Goal: Transaction & Acquisition: Purchase product/service

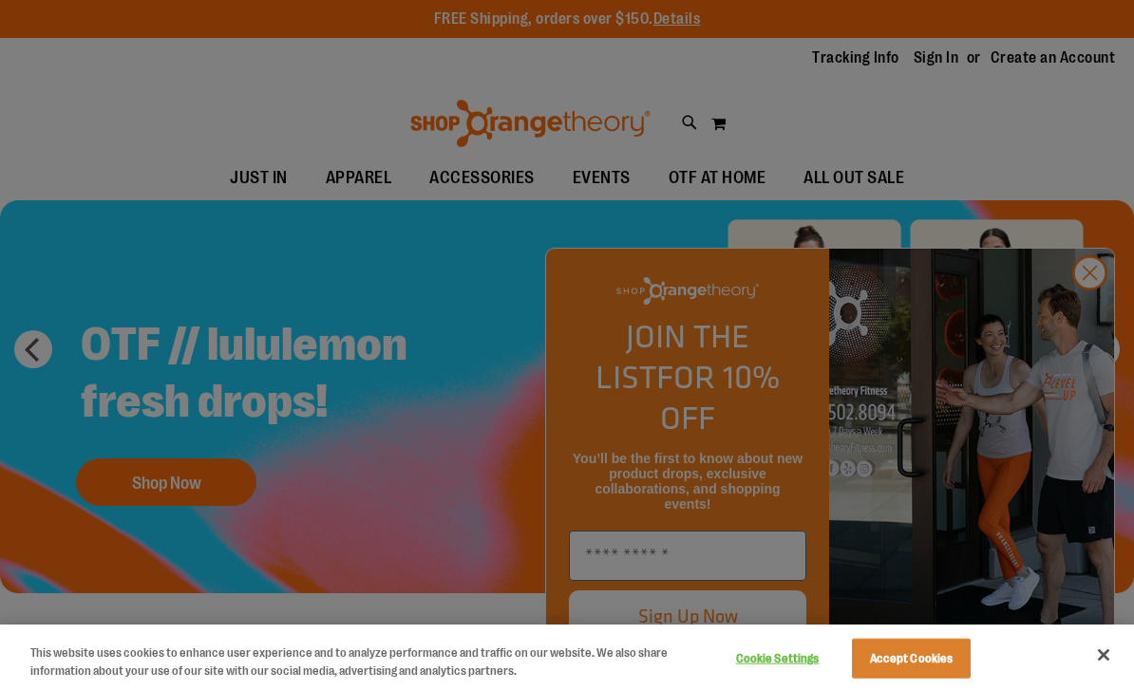
click at [1092, 306] on div at bounding box center [567, 345] width 1134 height 690
click at [1093, 314] on div at bounding box center [567, 345] width 1134 height 690
click at [1100, 311] on div at bounding box center [567, 345] width 1134 height 690
click at [937, 663] on button "Accept Cookies" at bounding box center [911, 659] width 119 height 40
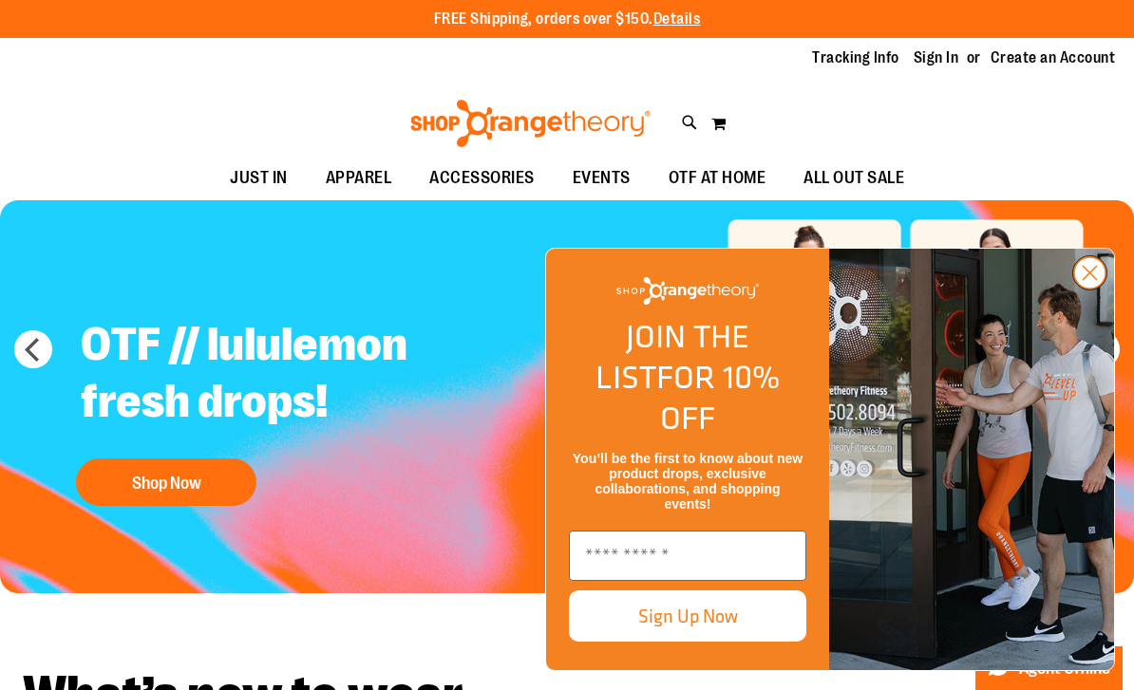
click at [1091, 280] on icon "Close dialog" at bounding box center [1090, 273] width 13 height 13
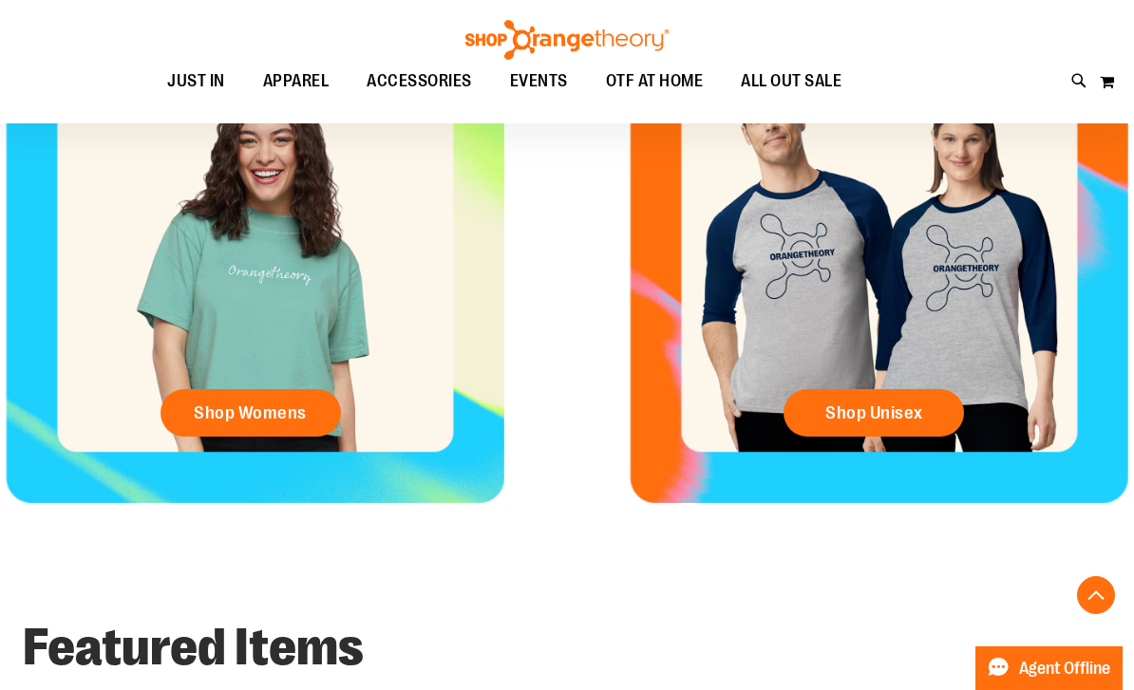
scroll to position [753, 0]
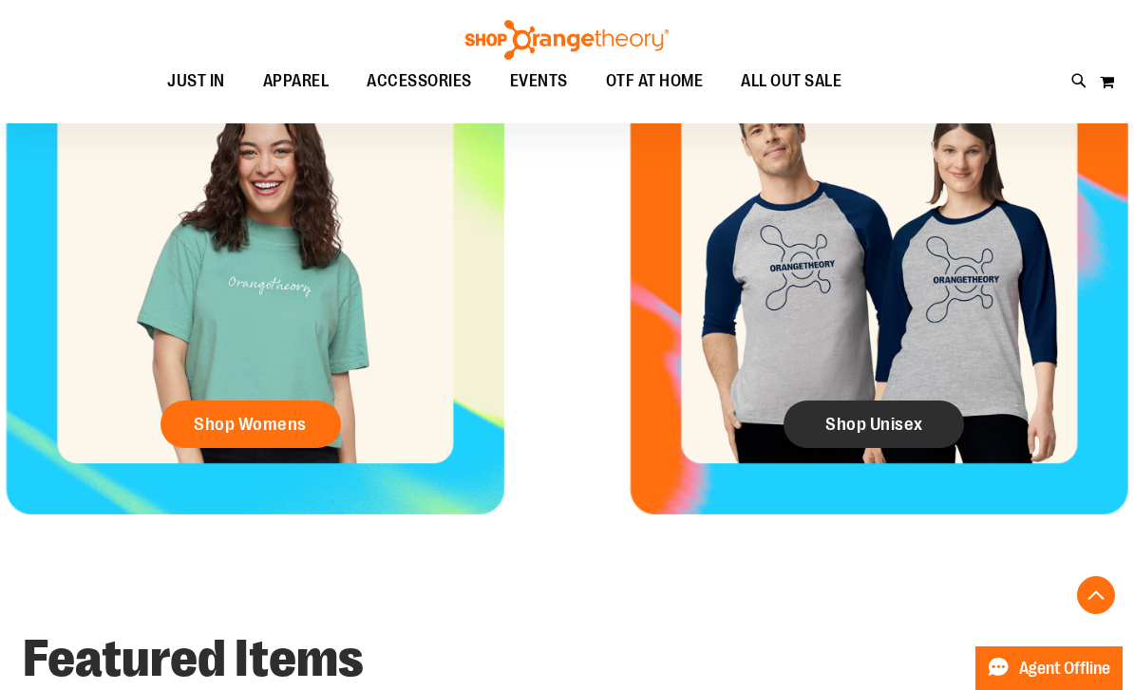
click at [908, 431] on span "Shop Unisex" at bounding box center [874, 424] width 98 height 21
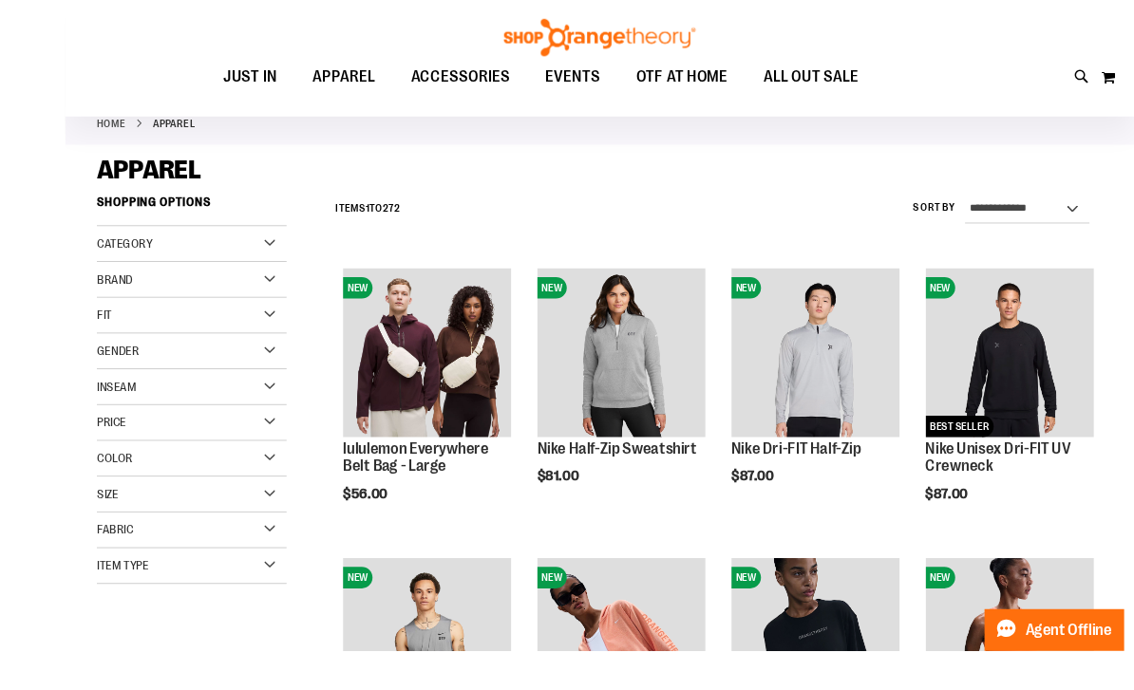
scroll to position [194, 0]
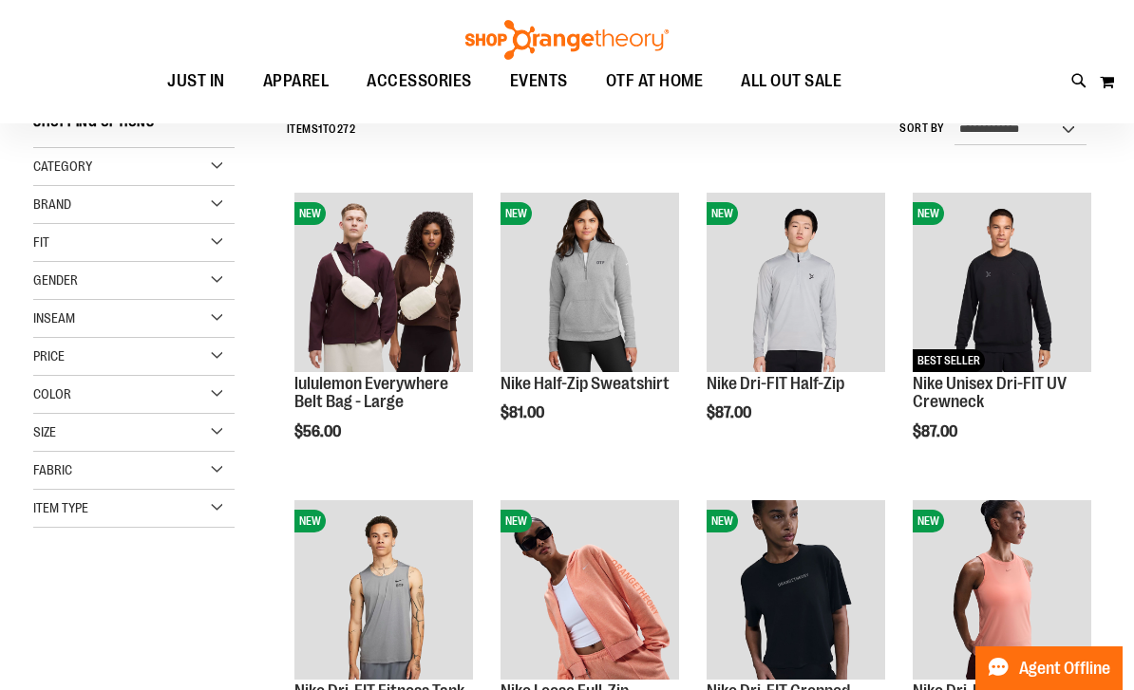
click at [48, 279] on span "Gender" at bounding box center [55, 280] width 45 height 15
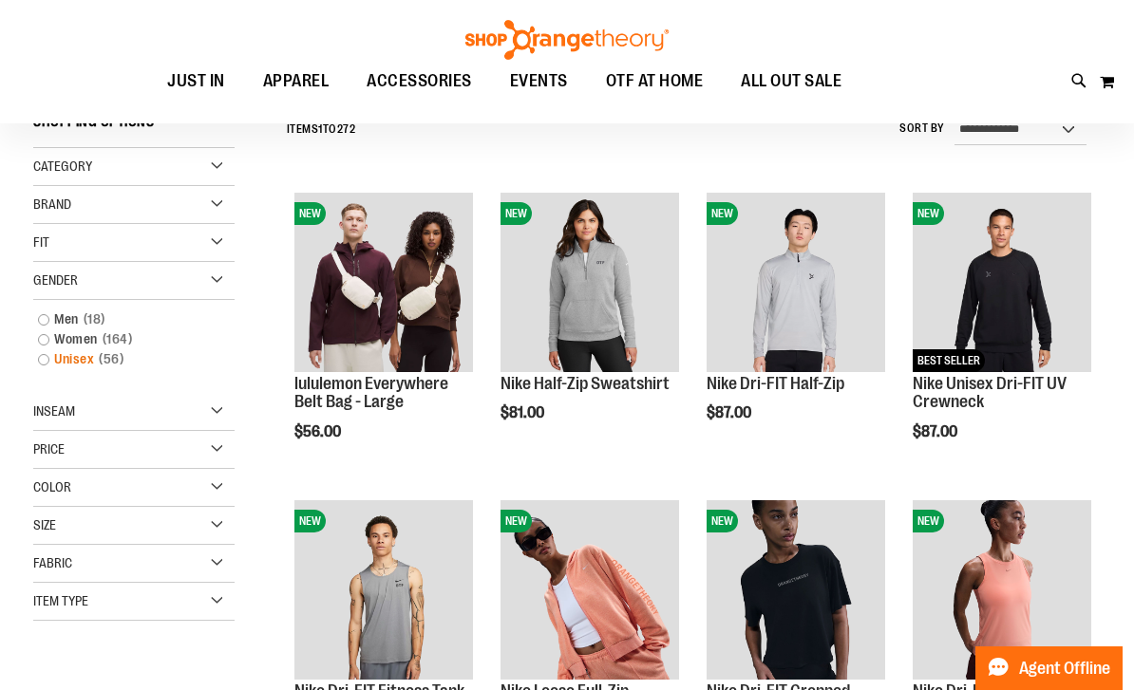
click at [47, 367] on link "Unisex 56 items" at bounding box center [124, 359] width 193 height 20
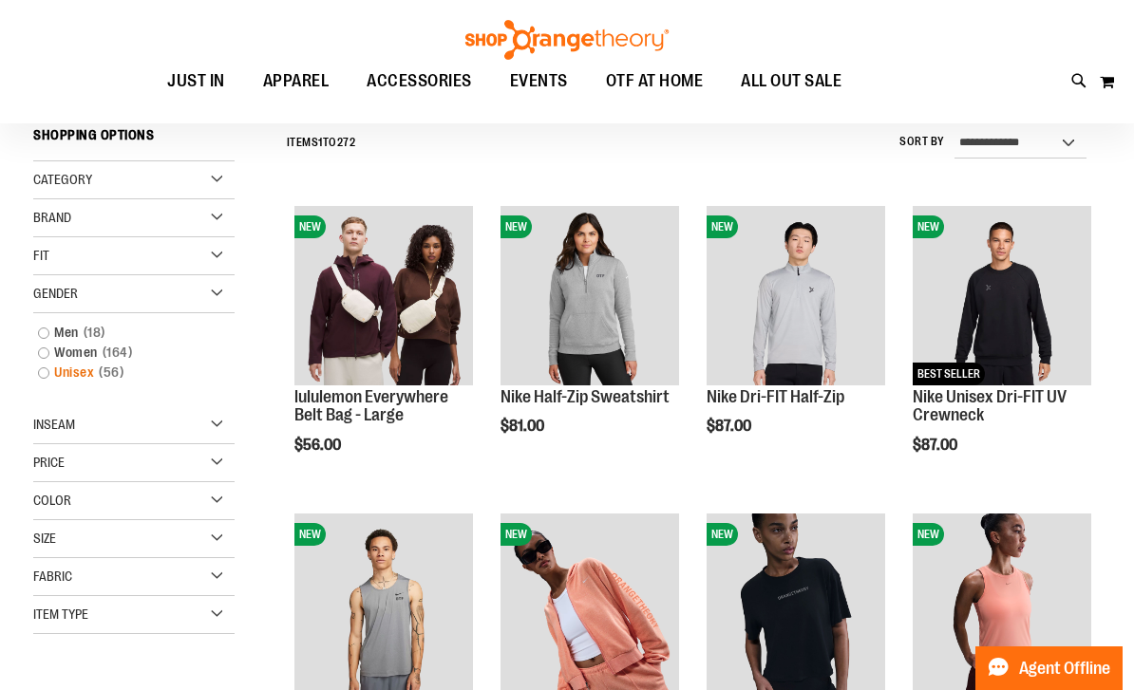
scroll to position [177, 0]
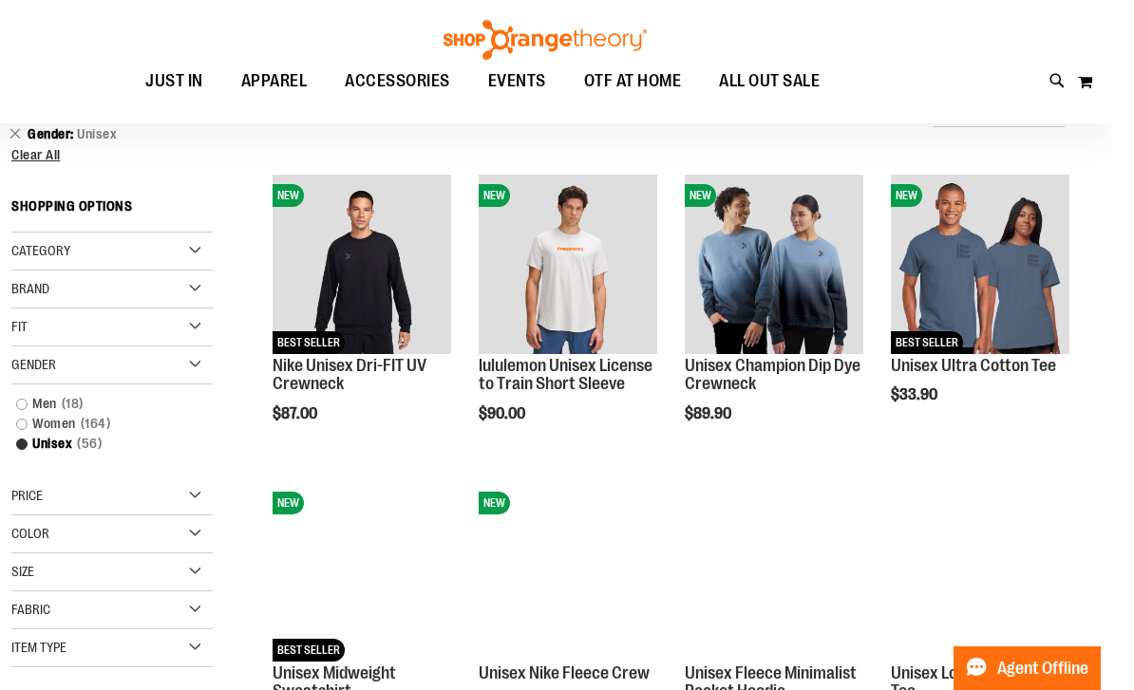
scroll to position [217, 0]
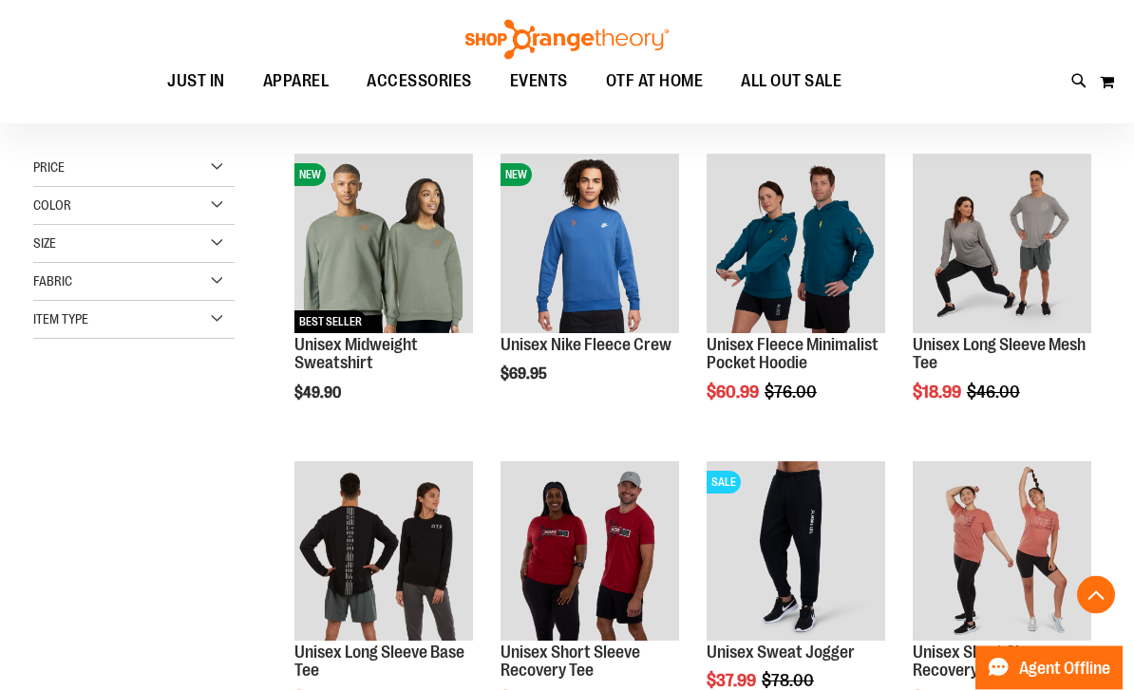
scroll to position [574, 0]
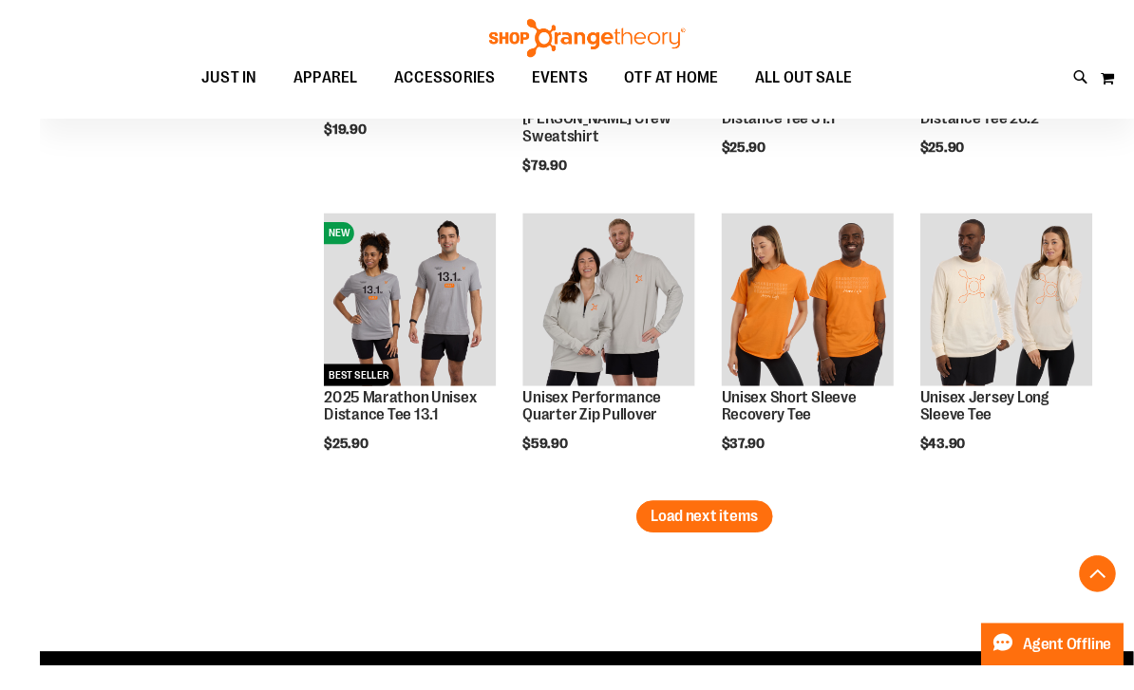
scroll to position [2685, 0]
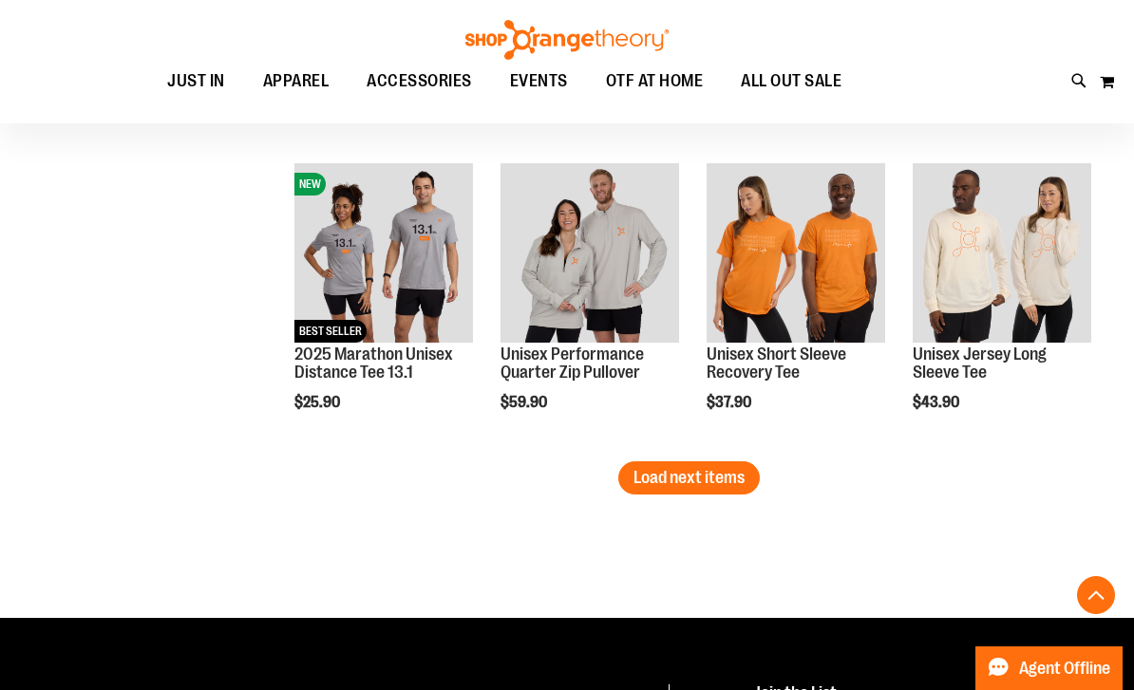
click at [741, 477] on span "Load next items" at bounding box center [688, 477] width 111 height 19
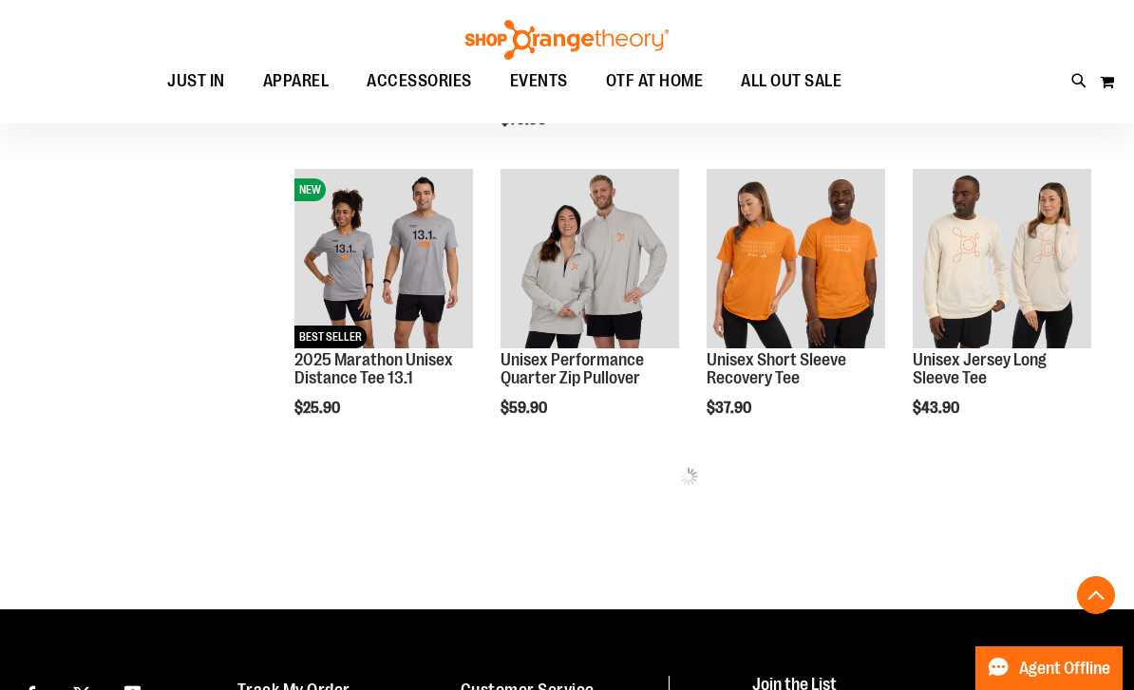
scroll to position [2676, 0]
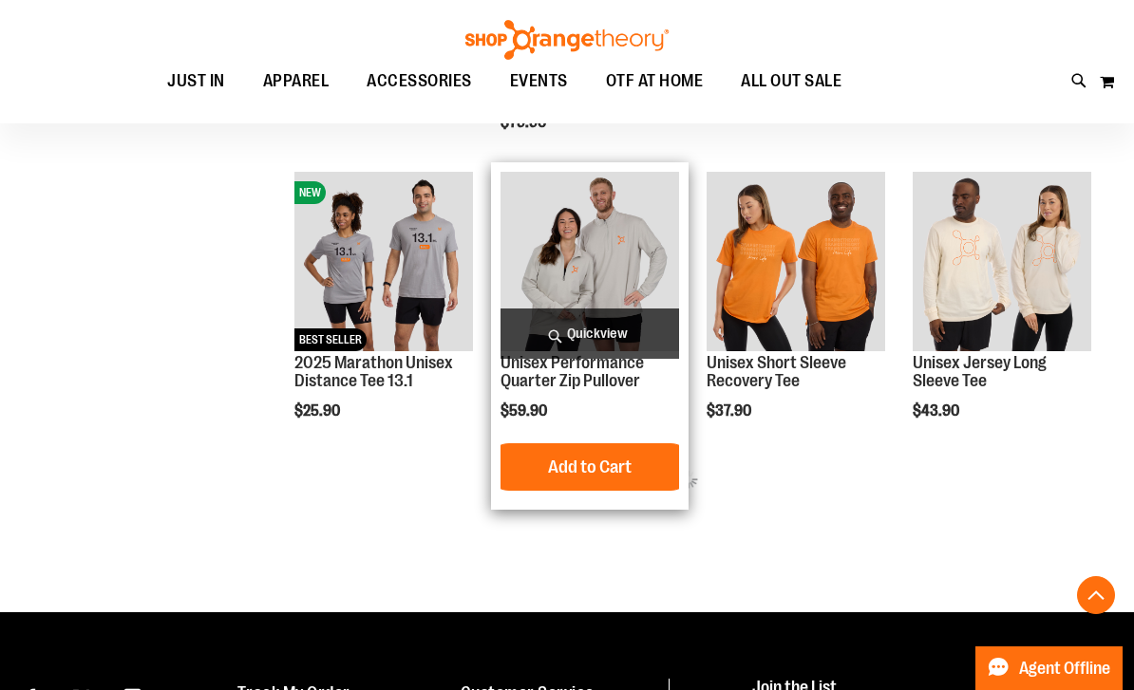
click at [648, 263] on img "product" at bounding box center [590, 261] width 179 height 179
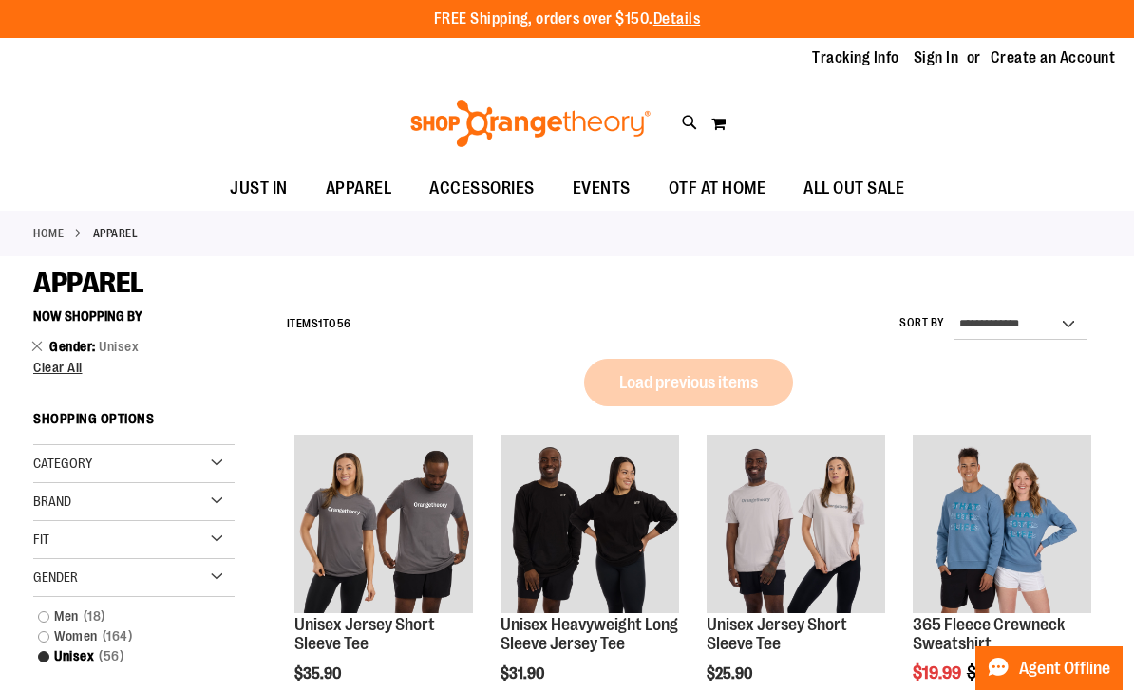
scroll to position [61, 0]
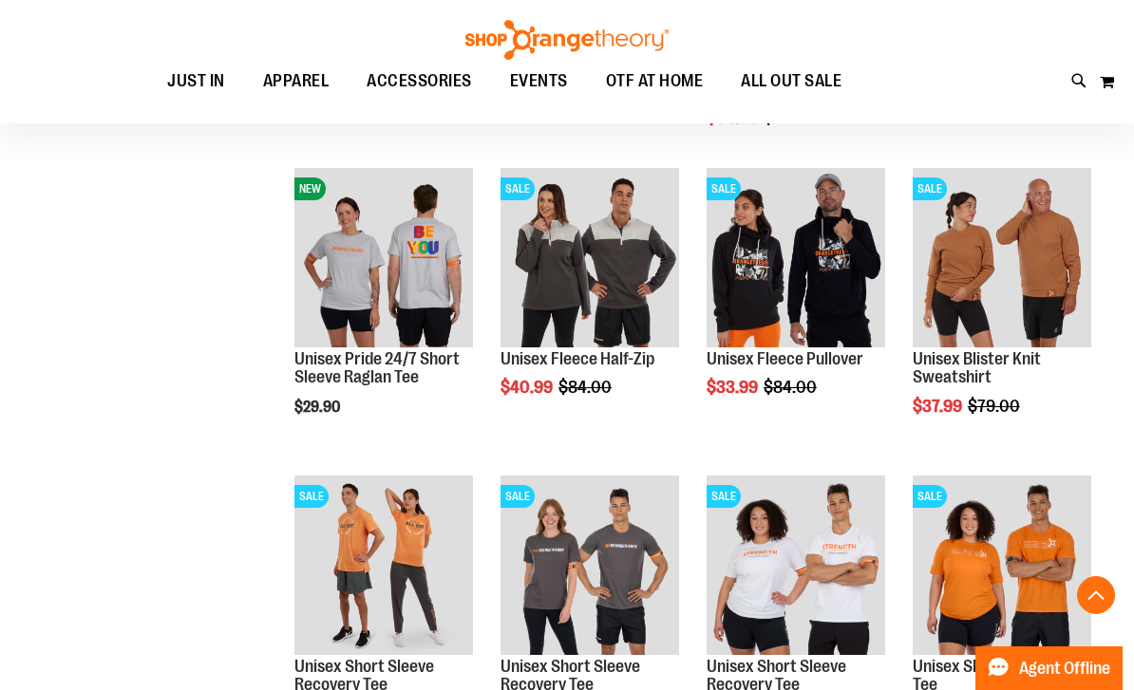
scroll to position [870, 0]
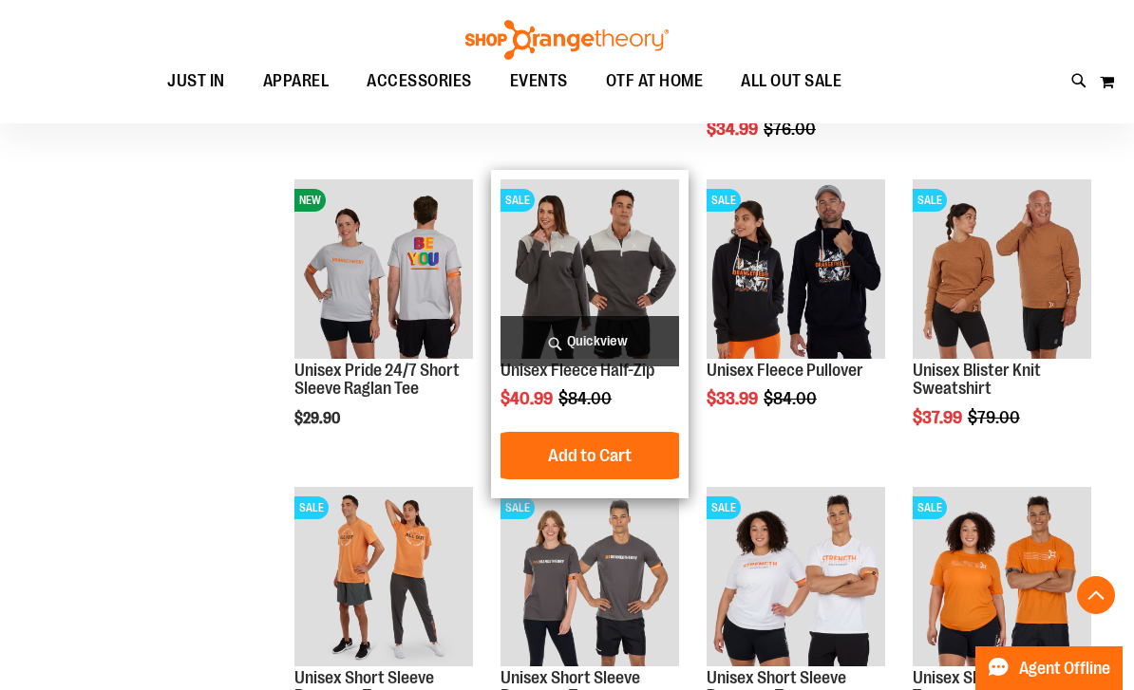
click at [649, 262] on img "product" at bounding box center [590, 268] width 179 height 179
click at [651, 247] on img "product" at bounding box center [590, 268] width 179 height 179
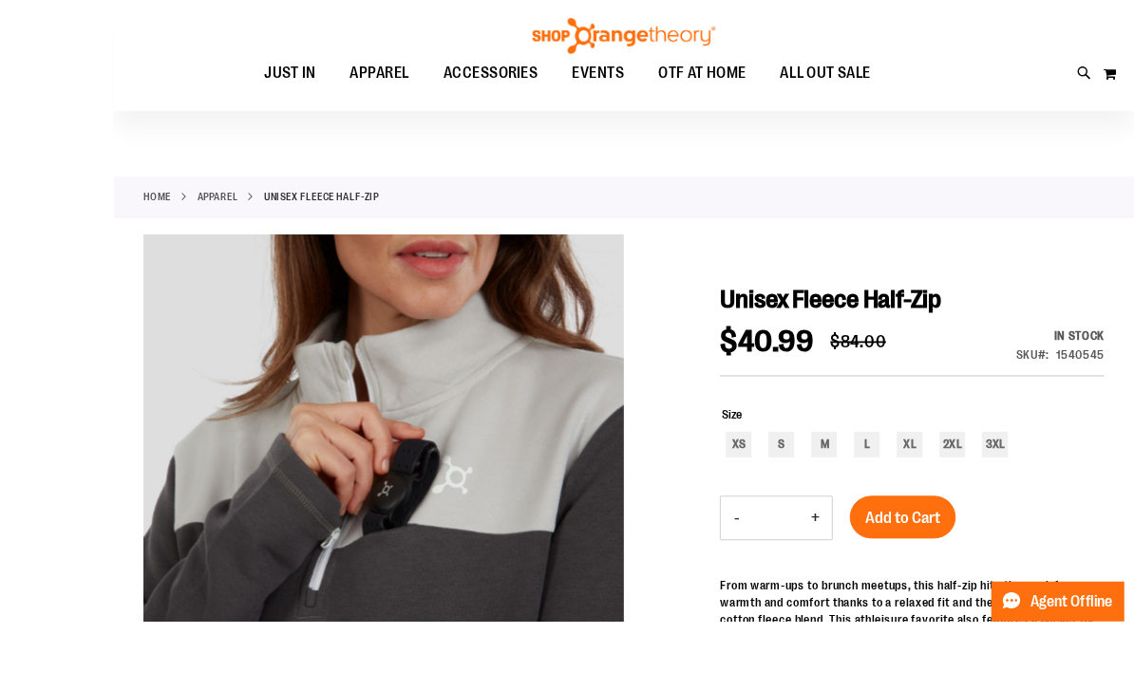
scroll to position [169, 0]
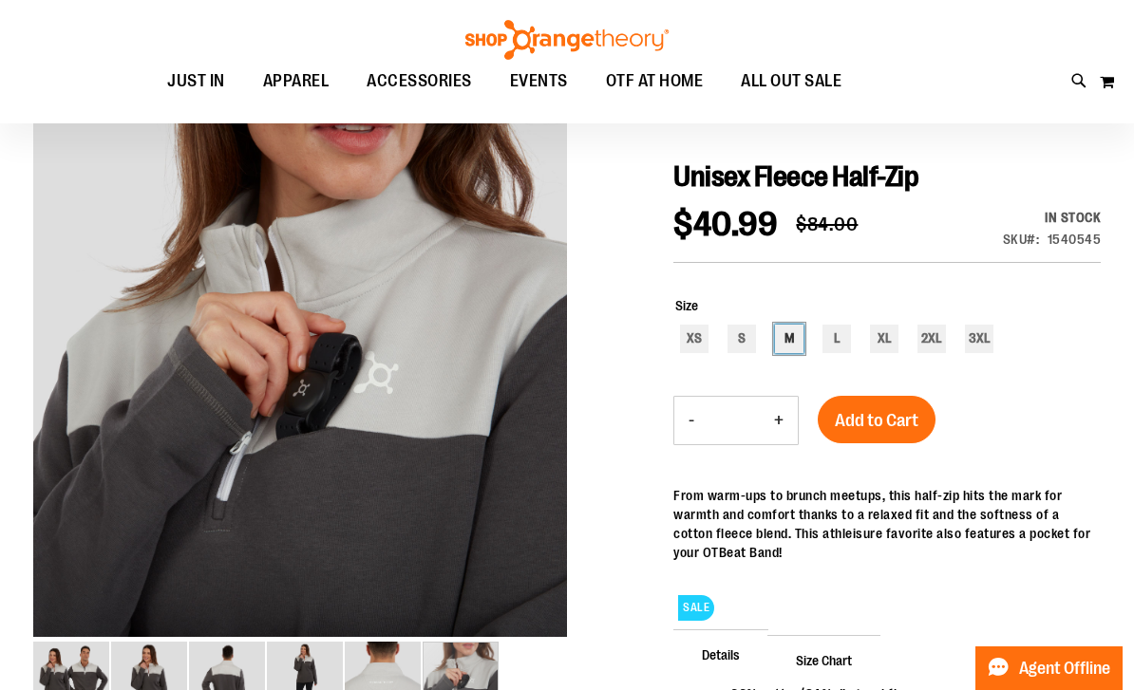
click at [798, 333] on div "M" at bounding box center [789, 339] width 28 height 28
type input "***"
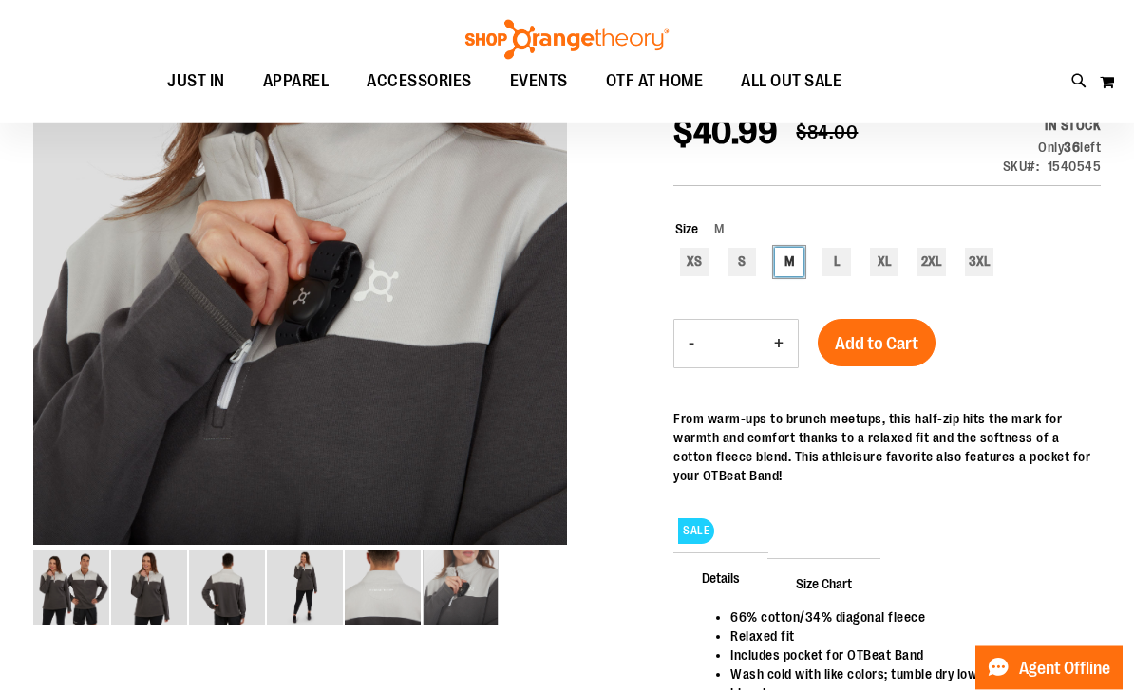
scroll to position [228, 0]
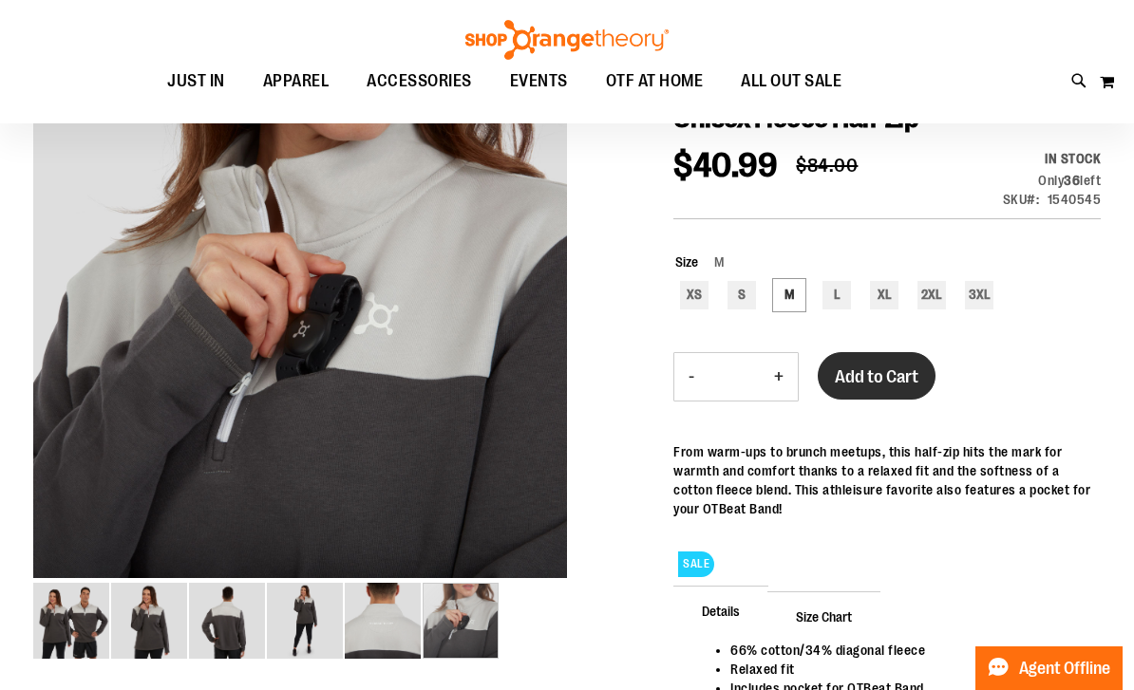
click at [885, 374] on span "Add to Cart" at bounding box center [877, 377] width 84 height 21
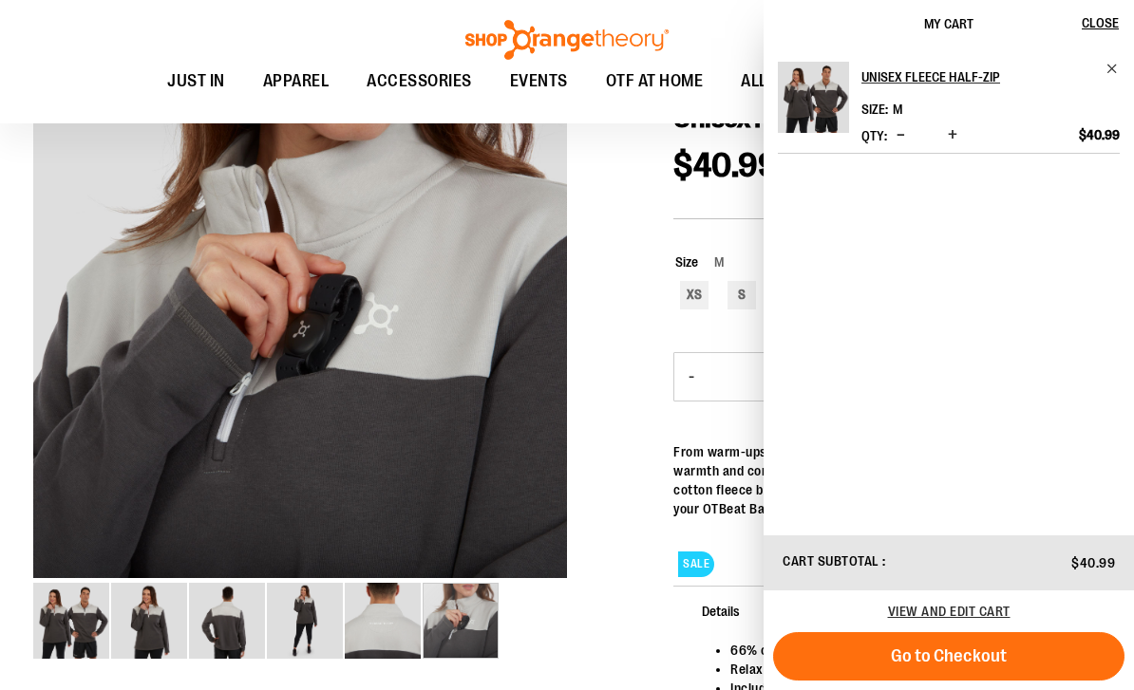
click at [18, 76] on div "Toggle Nav Search Popular Suggestions Advanced Search" at bounding box center [567, 61] width 1134 height 123
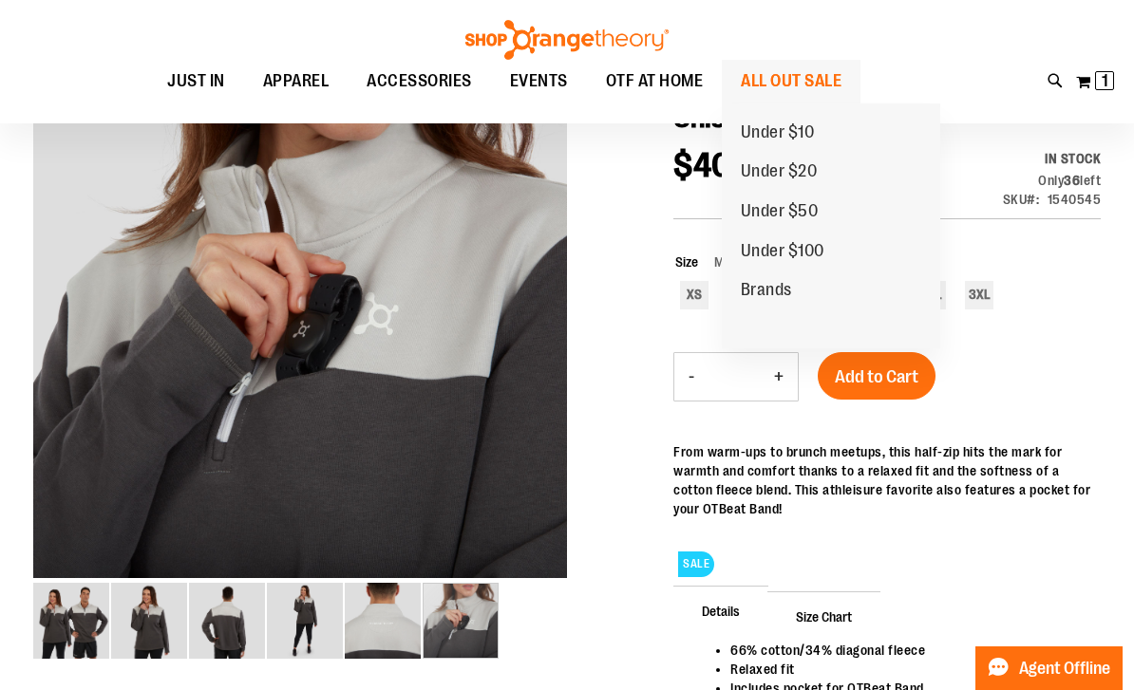
click at [814, 96] on span "ALL OUT SALE" at bounding box center [791, 81] width 101 height 43
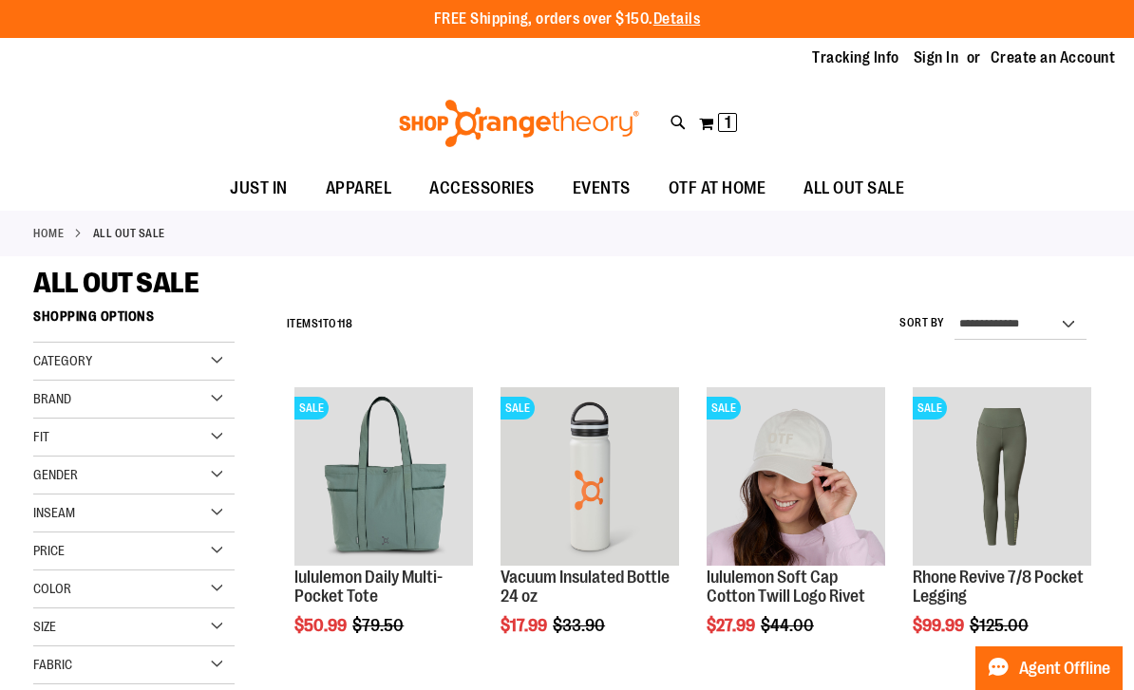
click at [54, 476] on span "Gender" at bounding box center [55, 474] width 45 height 15
click at [48, 560] on link "Unisex 14 items" at bounding box center [124, 554] width 193 height 20
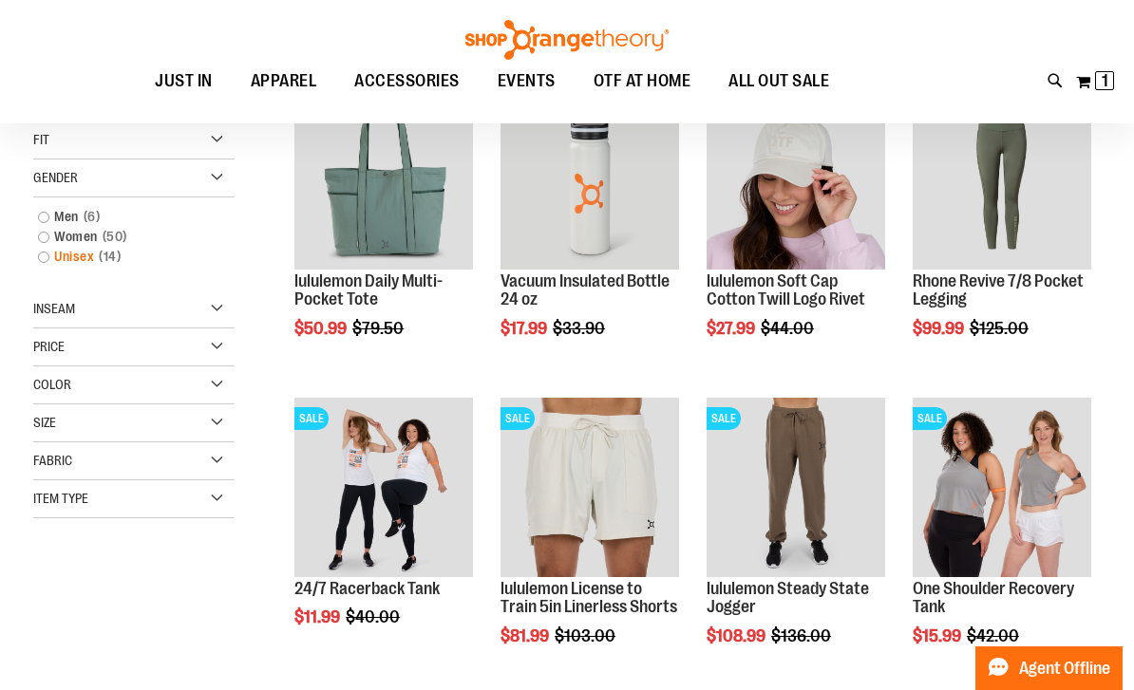
scroll to position [299, 0]
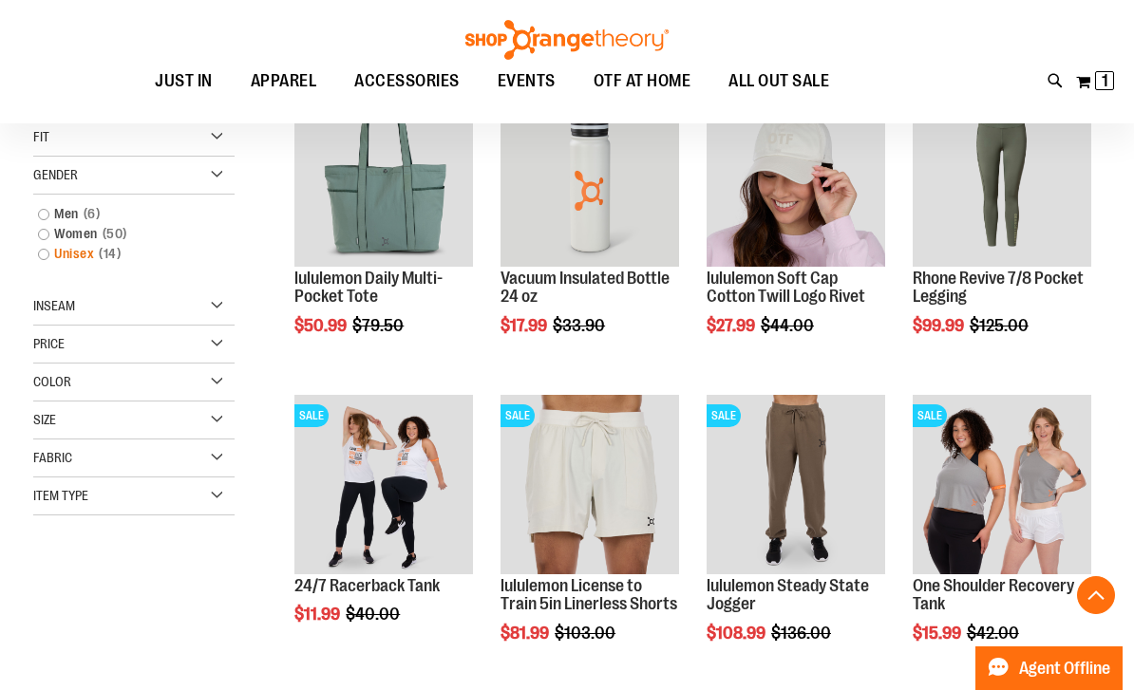
click at [62, 264] on link "Unisex 14 items" at bounding box center [124, 254] width 193 height 20
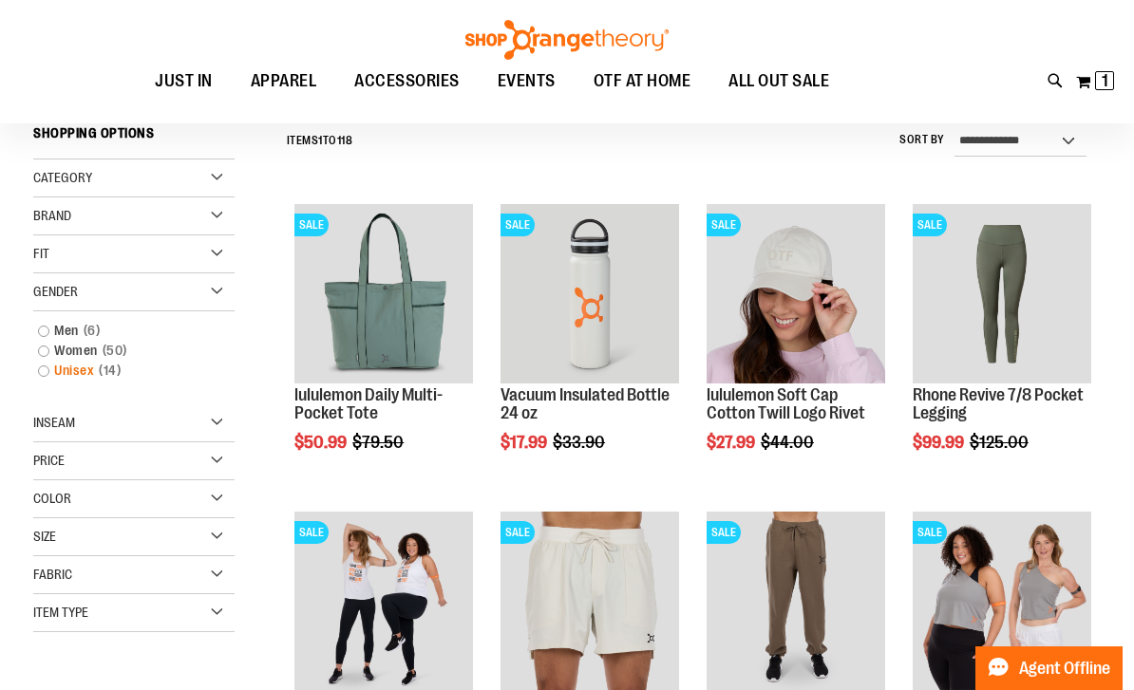
scroll to position [177, 0]
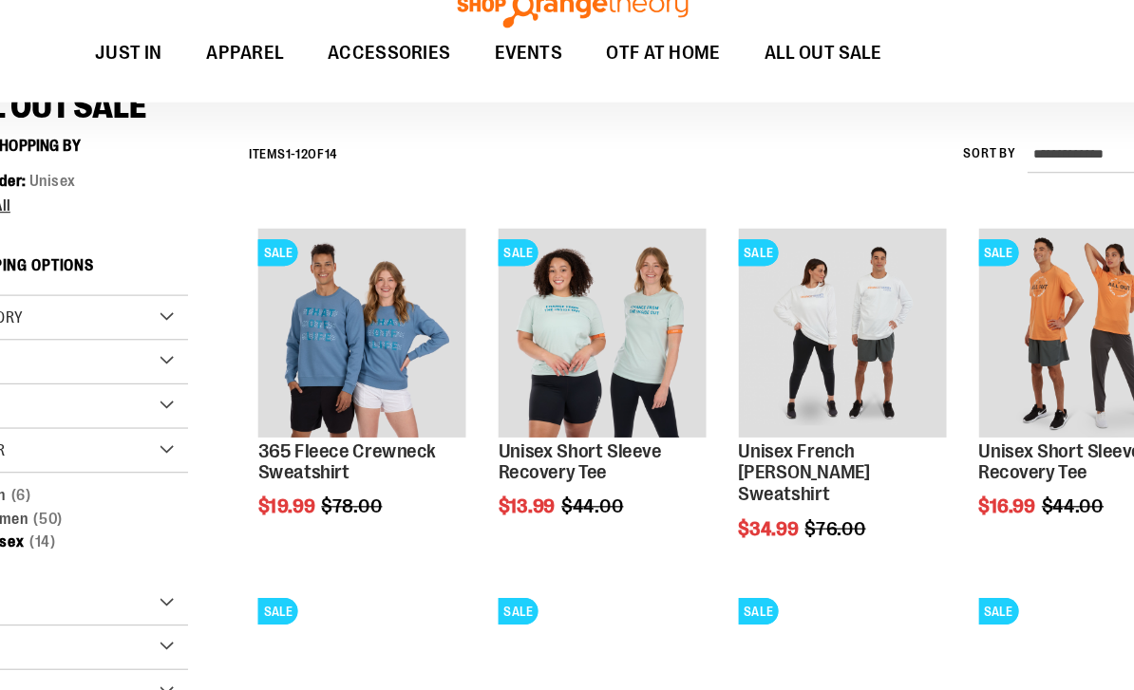
scroll to position [157, 0]
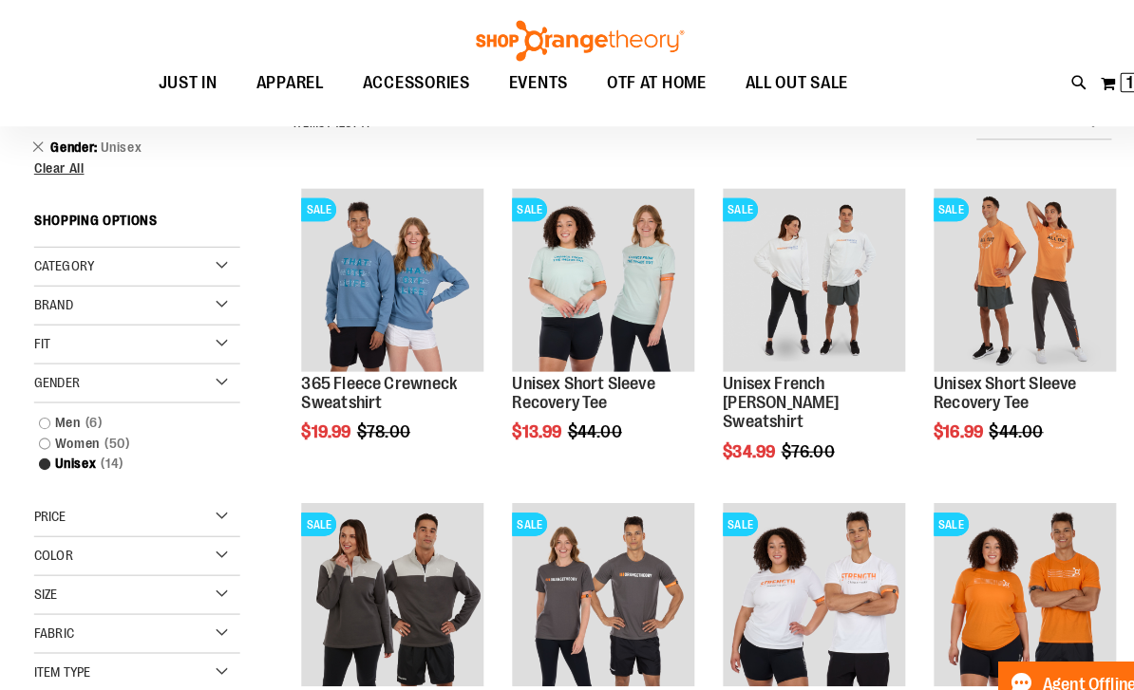
scroll to position [202, 0]
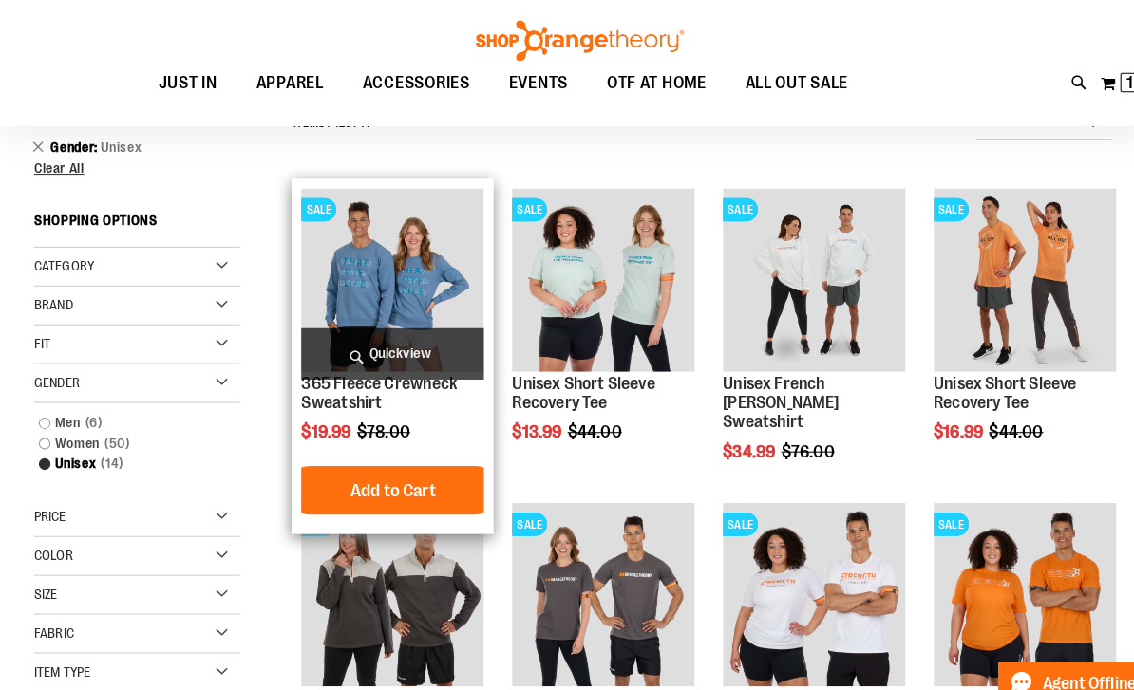
click at [331, 293] on img "product" at bounding box center [383, 273] width 179 height 179
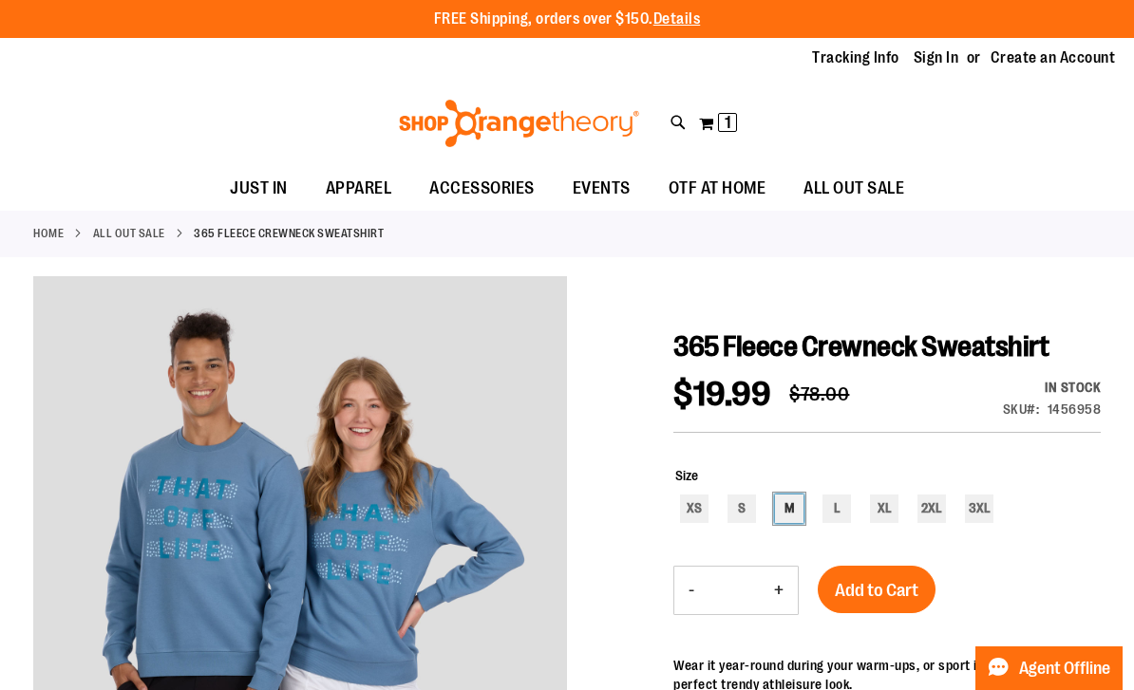
click at [791, 502] on div "M" at bounding box center [789, 509] width 28 height 28
type input "***"
click at [888, 590] on span "Add to Cart" at bounding box center [877, 590] width 84 height 21
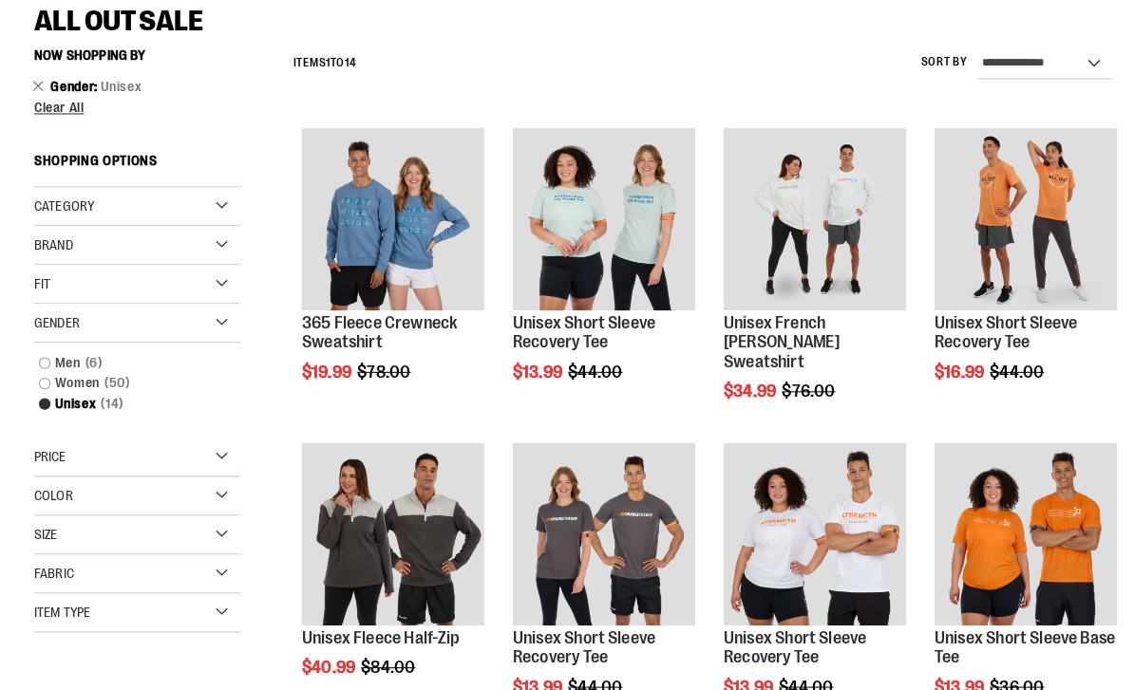
scroll to position [262, 0]
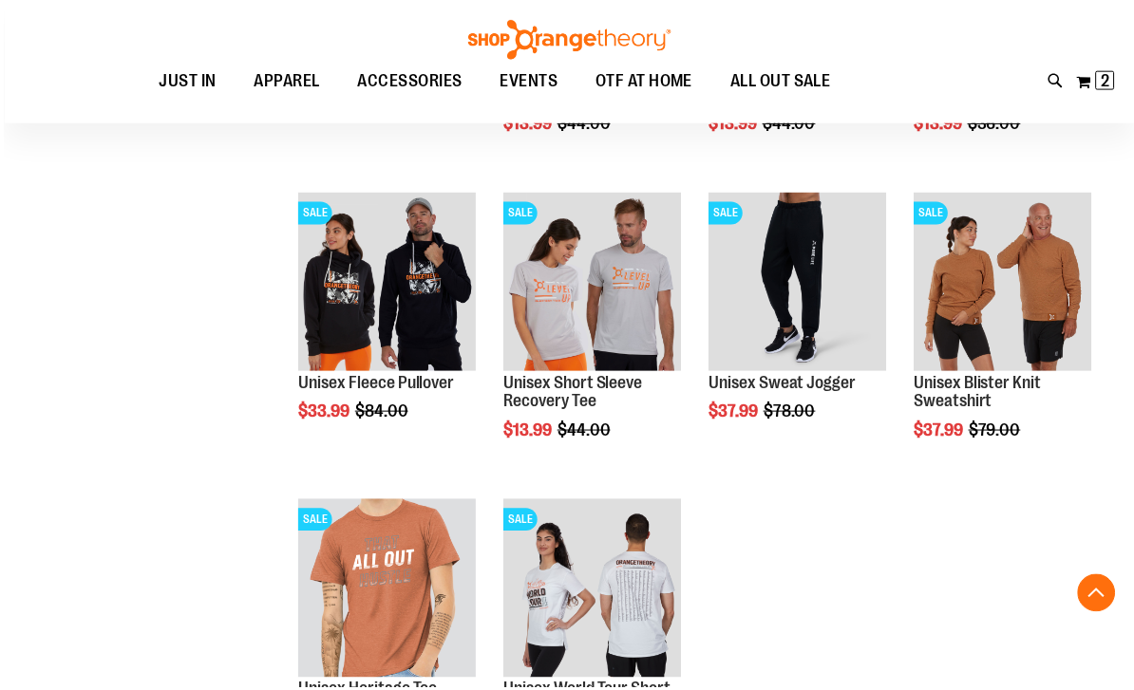
scroll to position [857, 0]
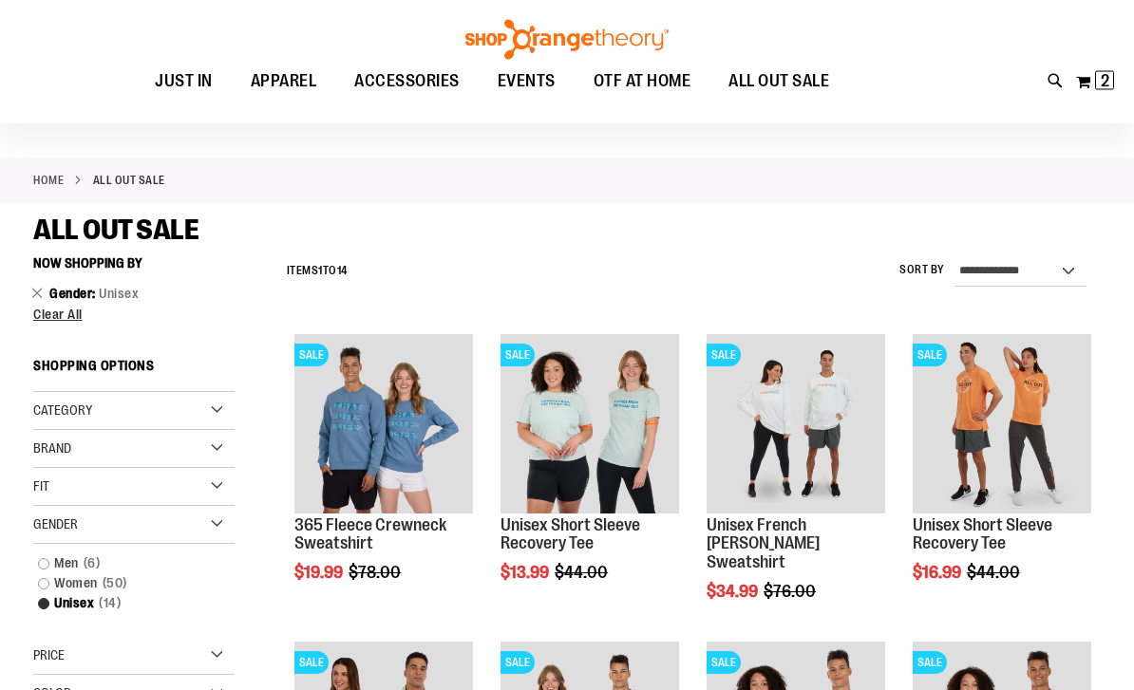
scroll to position [52, 0]
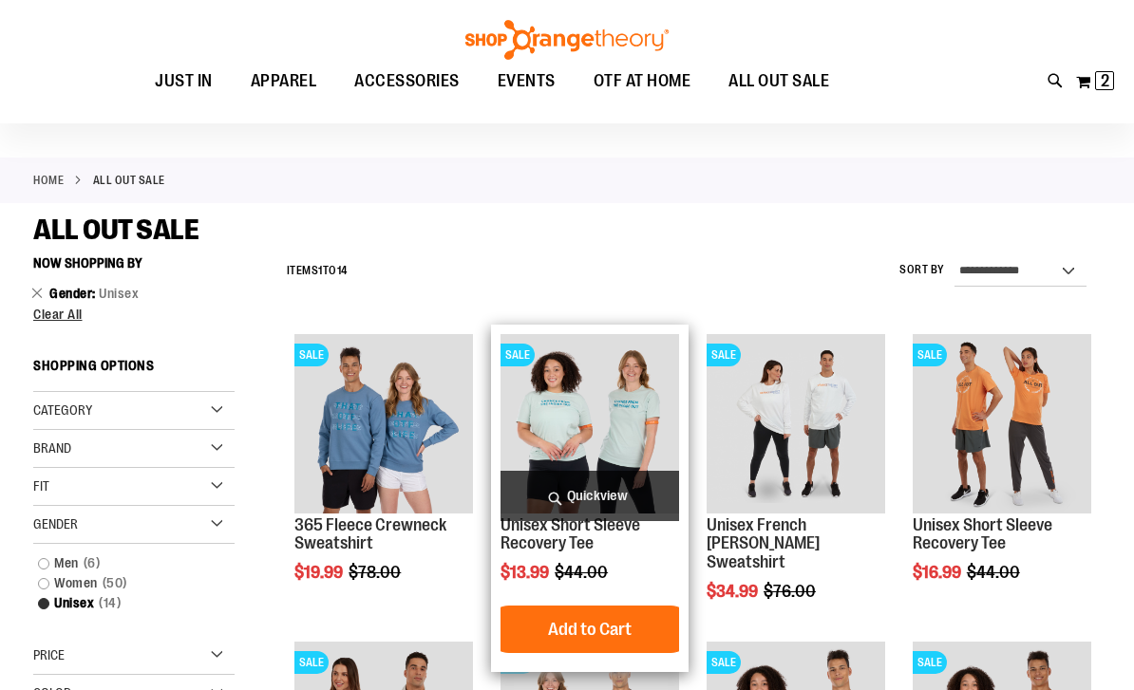
click at [632, 401] on img "product" at bounding box center [590, 423] width 179 height 179
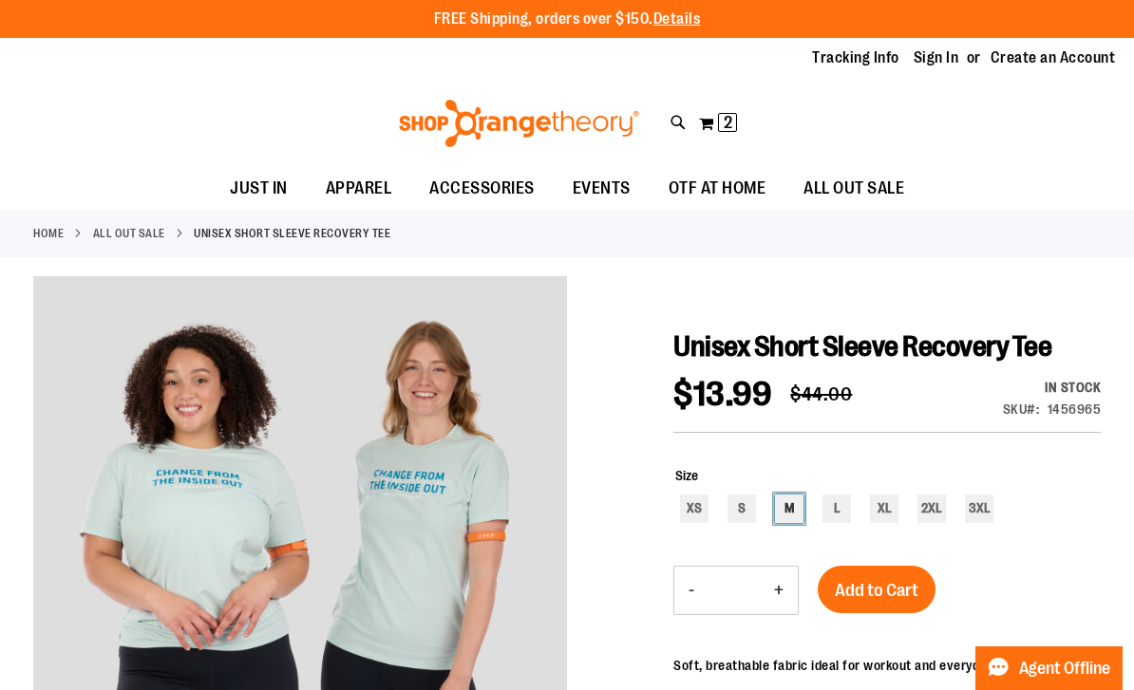
click at [789, 512] on div "M" at bounding box center [789, 509] width 28 height 28
type input "***"
click at [888, 595] on span "Add to Cart" at bounding box center [877, 590] width 84 height 21
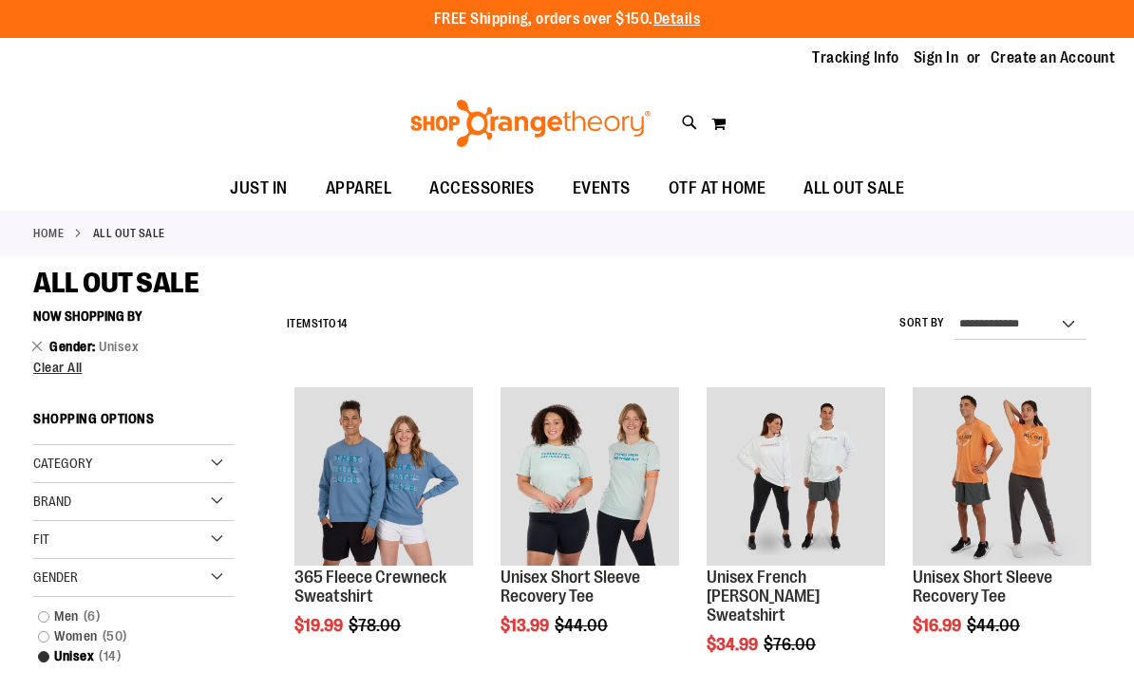
scroll to position [54, 0]
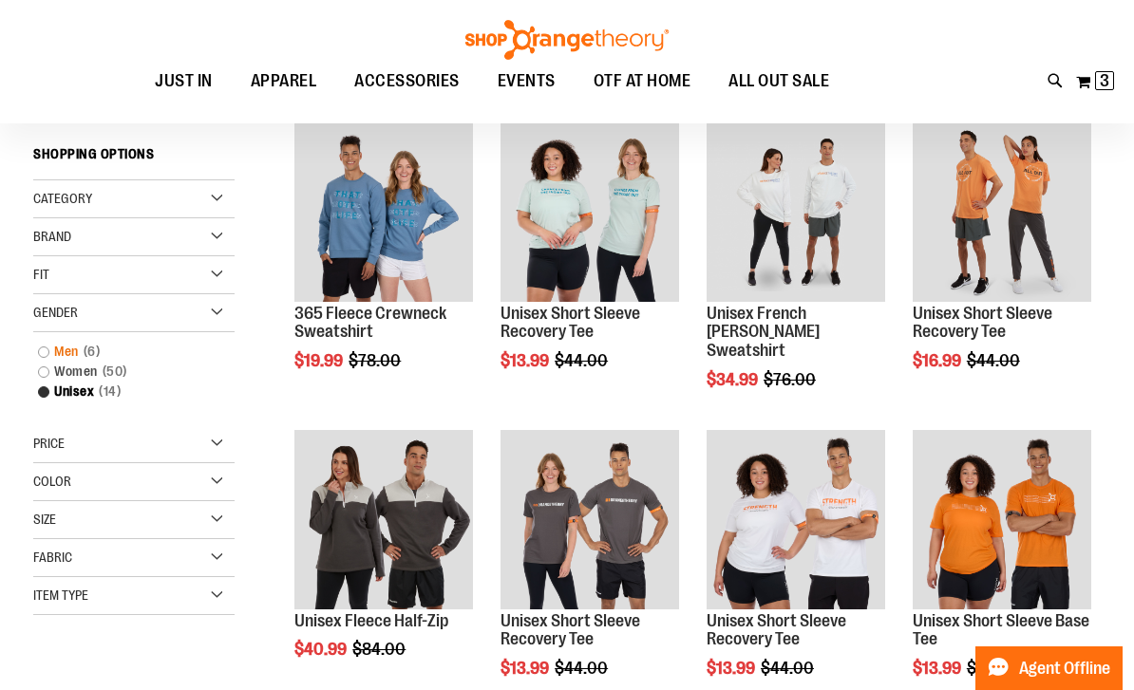
click at [47, 349] on link "Men 6 items" at bounding box center [124, 352] width 193 height 20
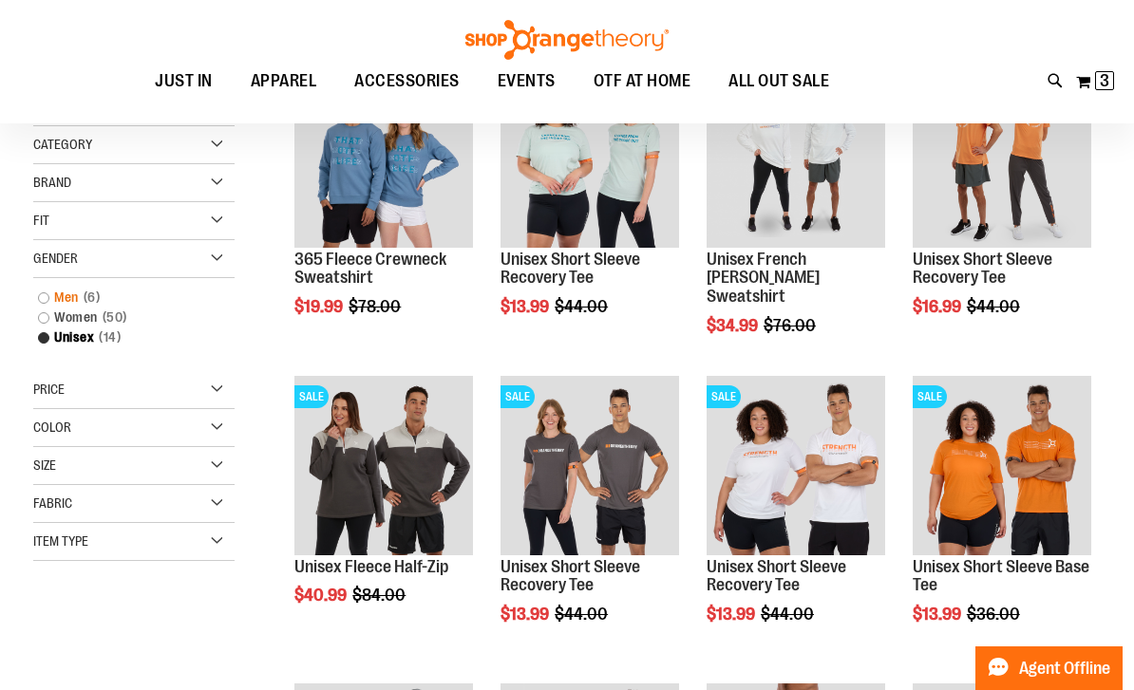
scroll to position [107, 0]
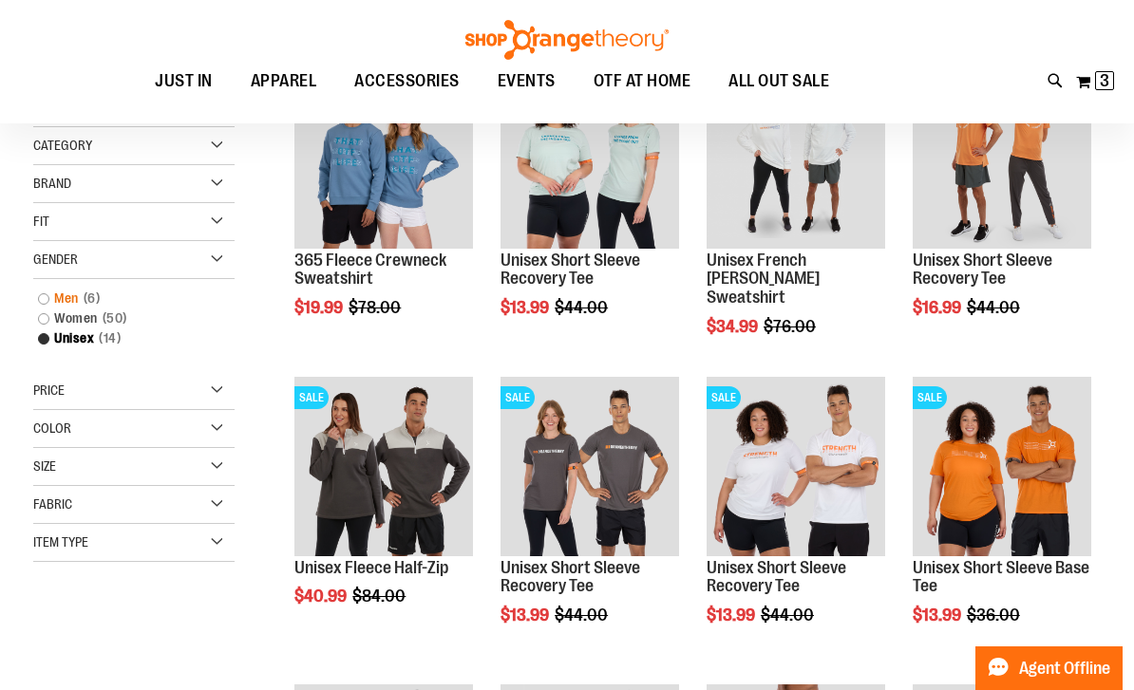
click at [67, 303] on link "Men 6 items" at bounding box center [124, 299] width 193 height 20
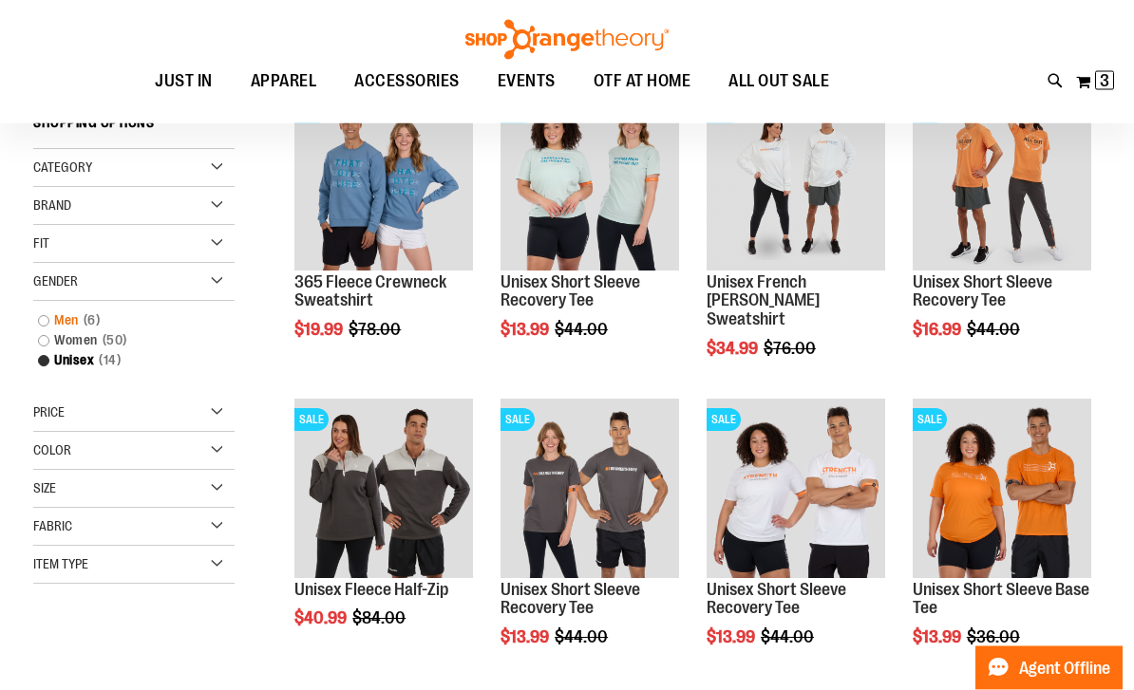
scroll to position [88, 0]
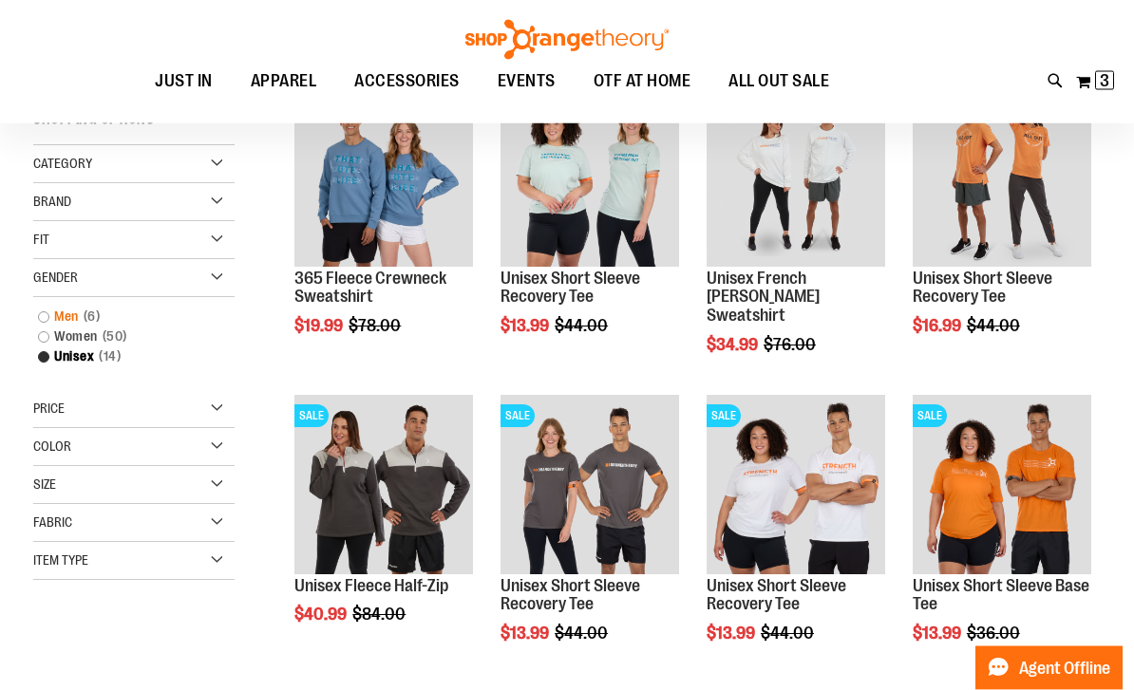
click at [73, 320] on link "Men 6 items" at bounding box center [124, 318] width 193 height 20
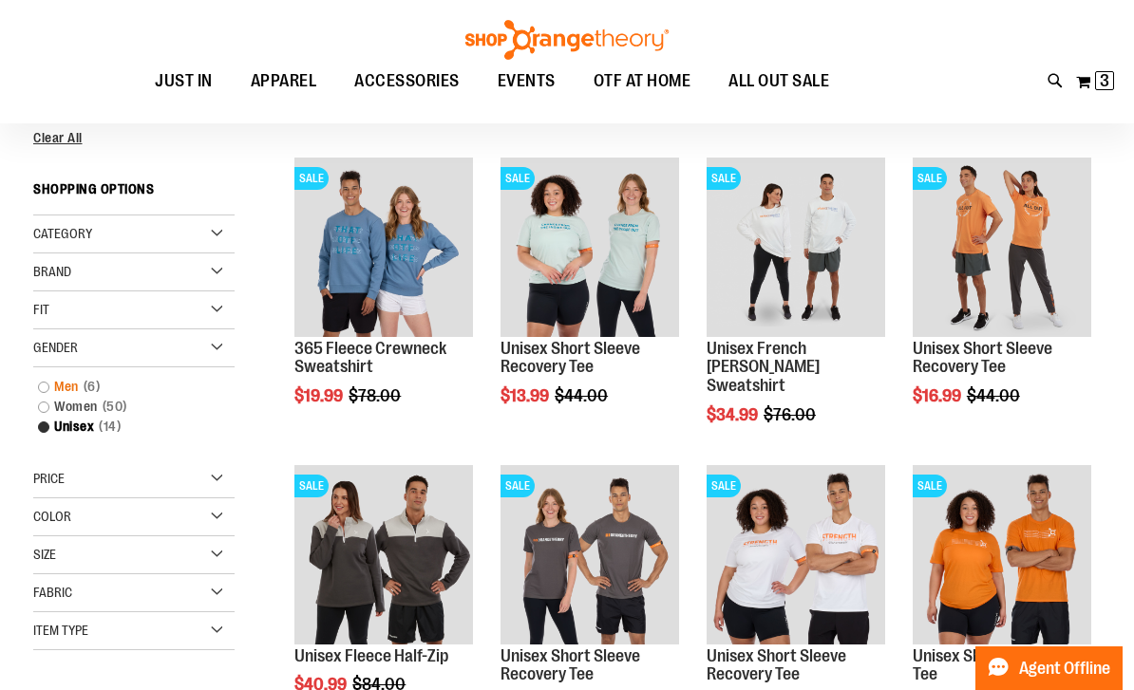
scroll to position [0, 0]
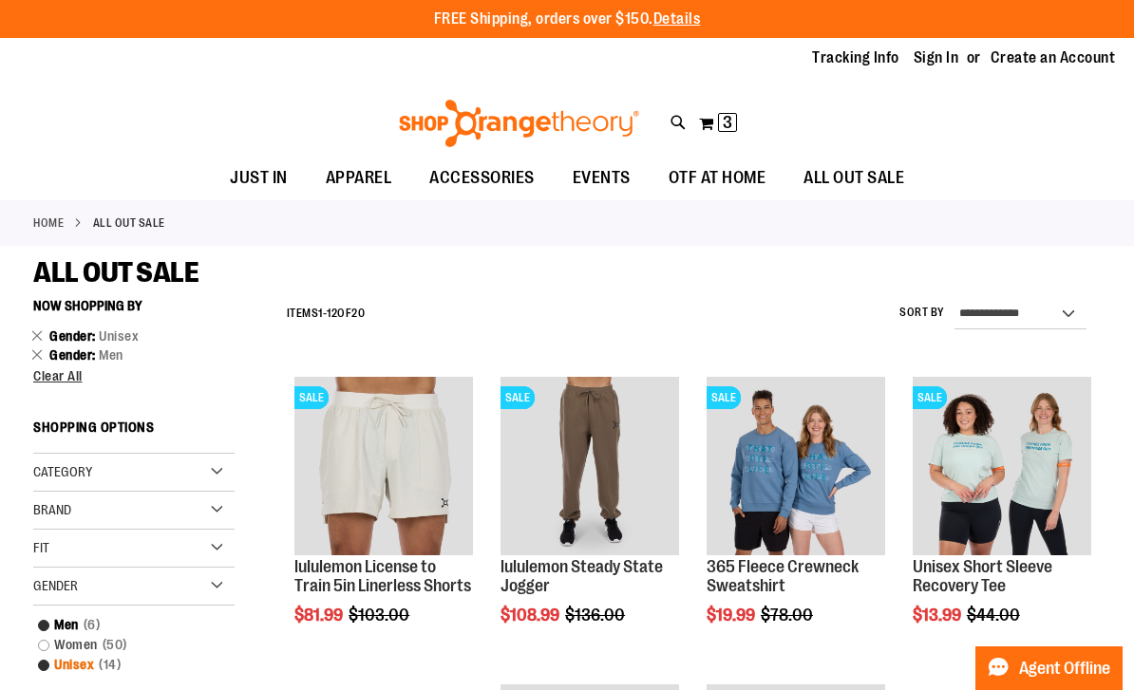
click at [76, 671] on link "Unisex 14 items" at bounding box center [124, 665] width 193 height 20
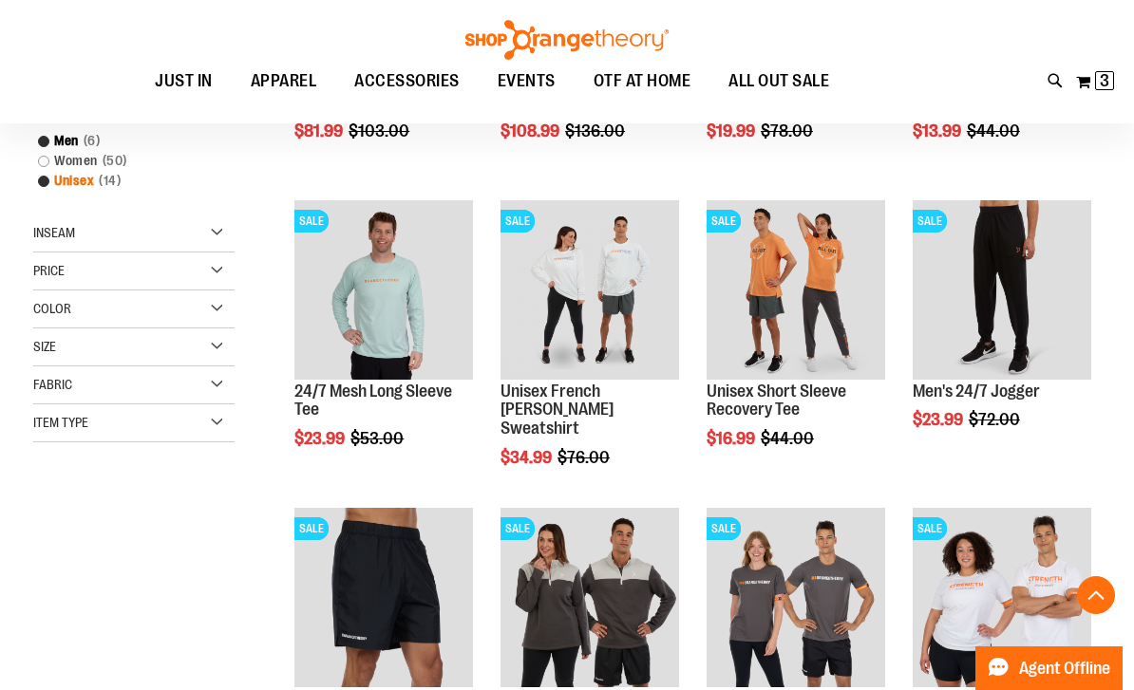
scroll to position [289, 0]
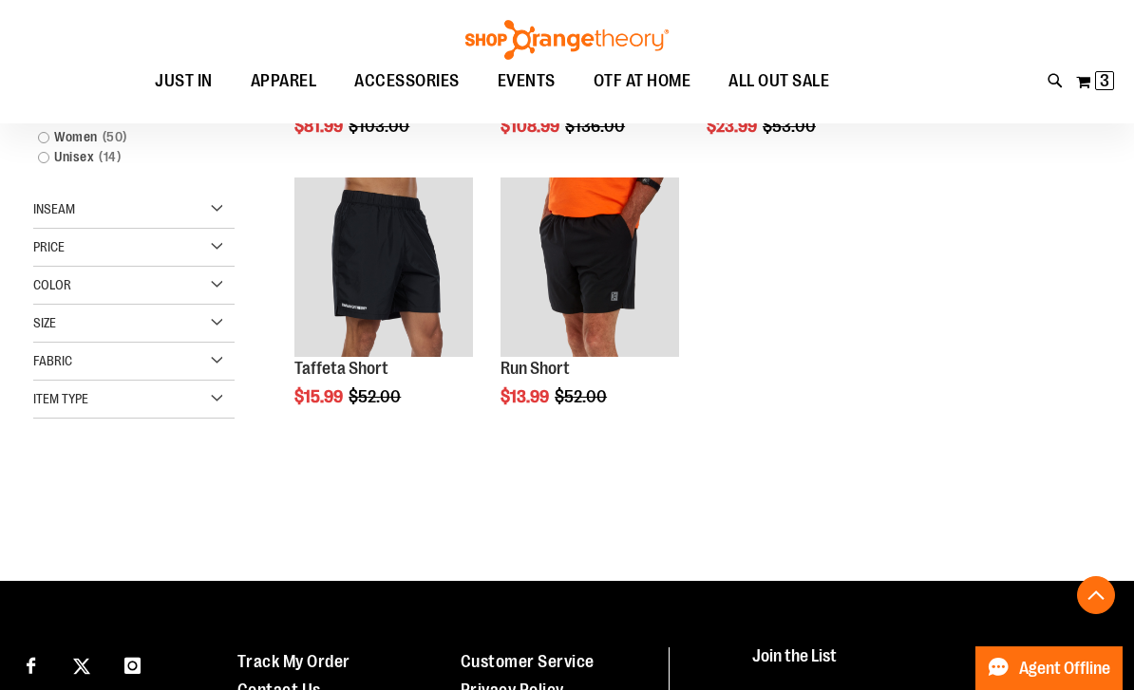
click at [57, 183] on div "Men 6 items Women 50 items Unisex 14 items" at bounding box center [133, 144] width 201 height 93
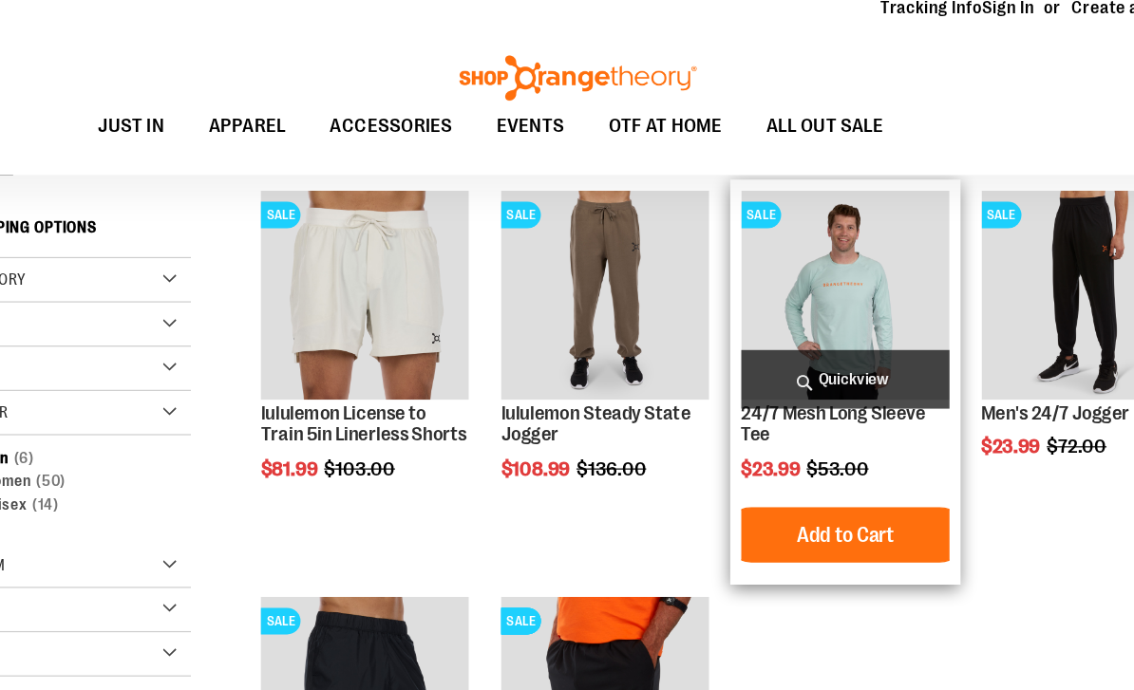
click at [766, 245] on img "product" at bounding box center [796, 266] width 179 height 179
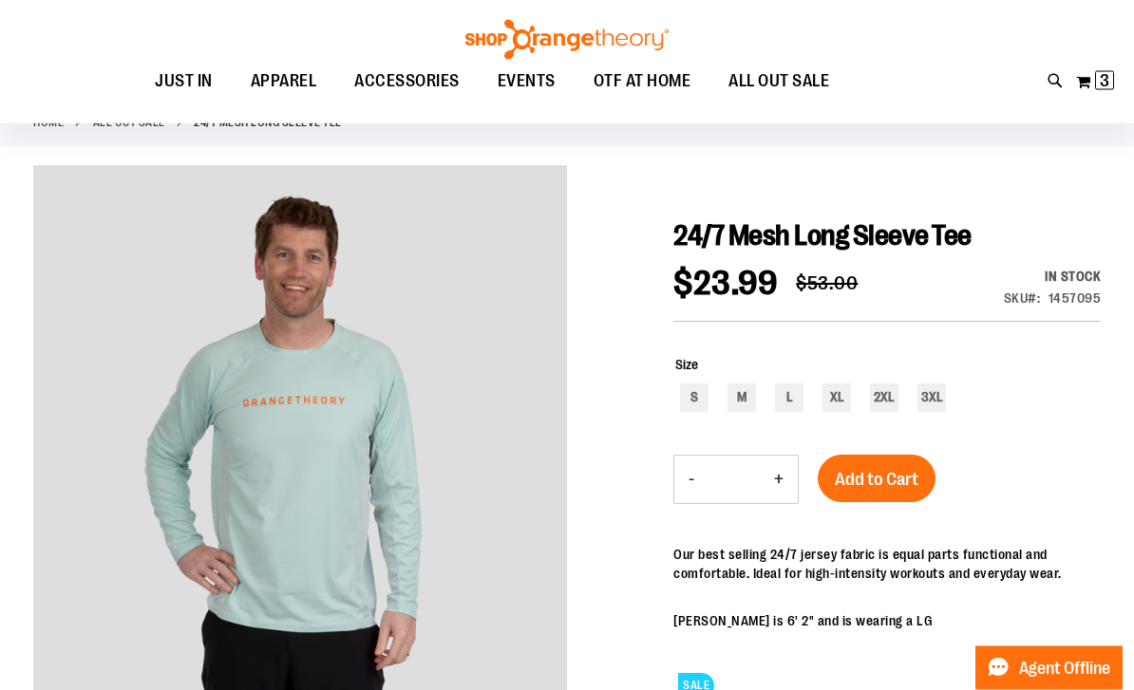
scroll to position [110, 0]
click at [752, 391] on div "M" at bounding box center [741, 398] width 28 height 28
type input "***"
click at [875, 479] on span "Add to Cart" at bounding box center [877, 479] width 84 height 21
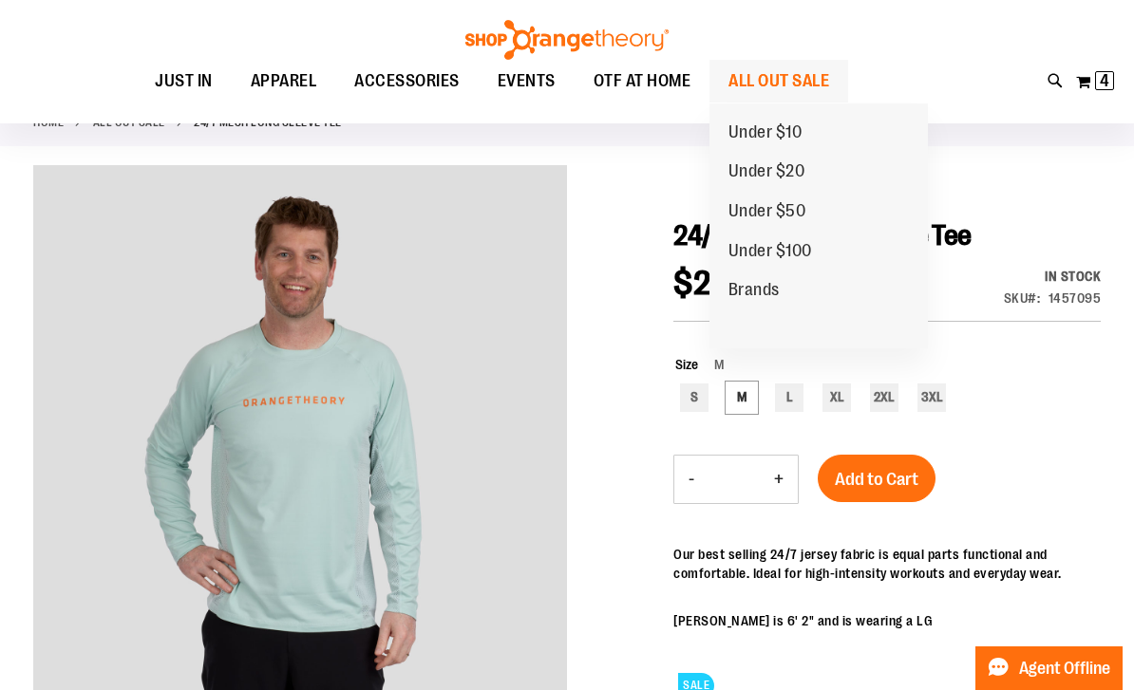
click at [791, 83] on span "ALL OUT SALE" at bounding box center [778, 81] width 101 height 43
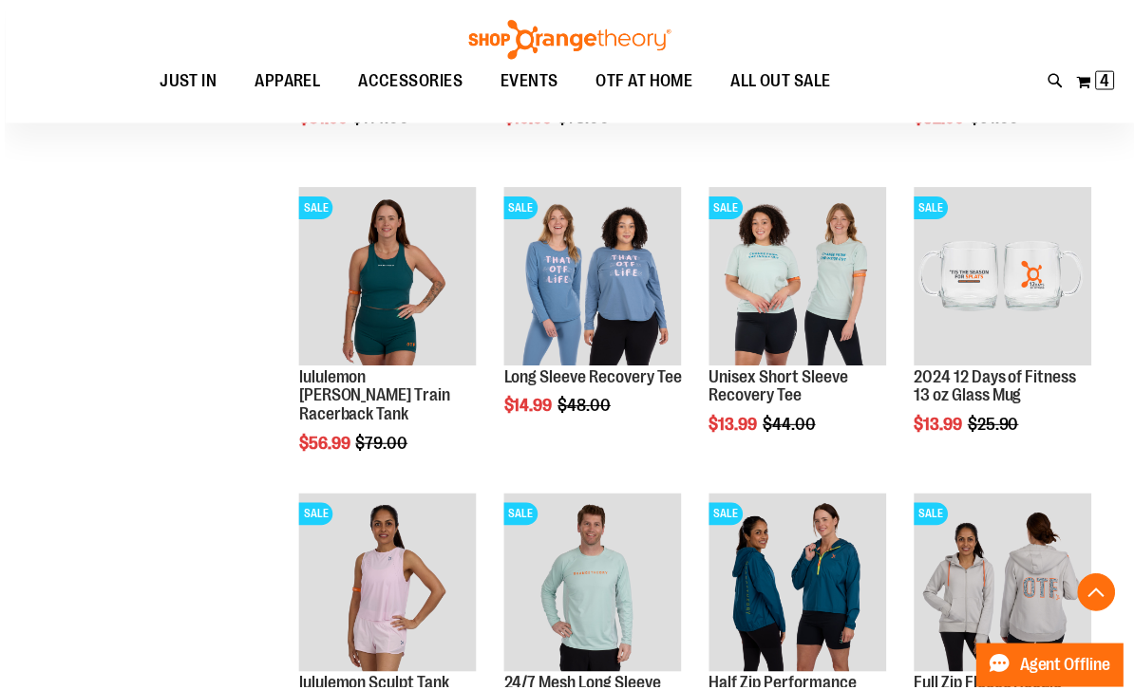
scroll to position [1143, 0]
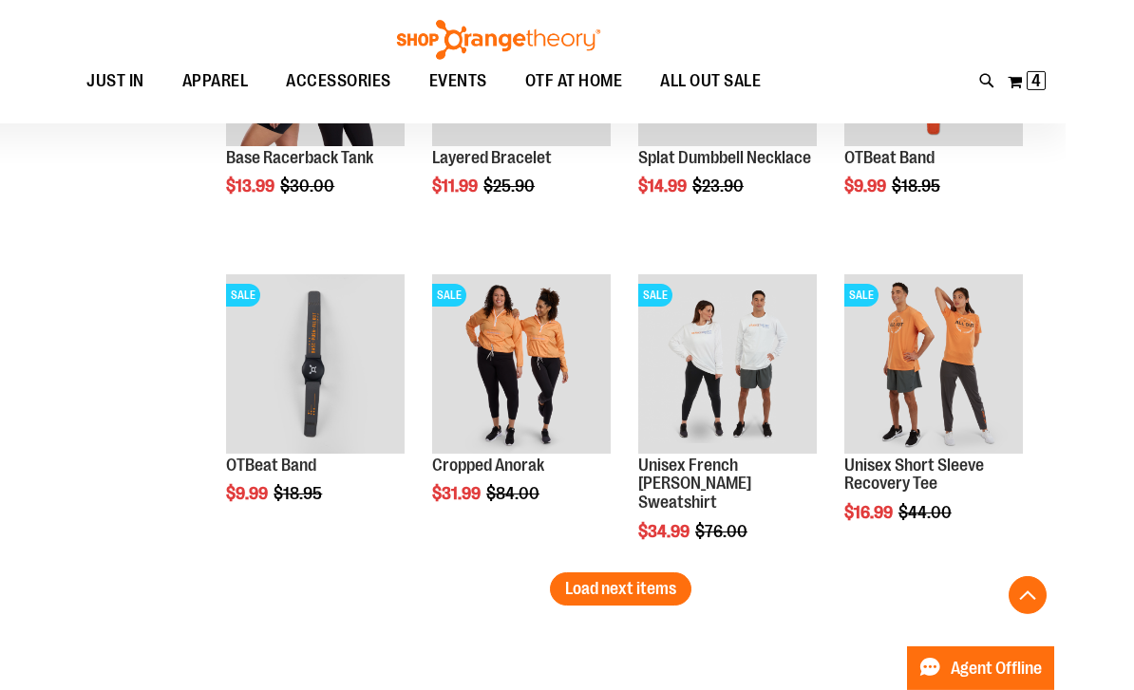
scroll to position [2580, 0]
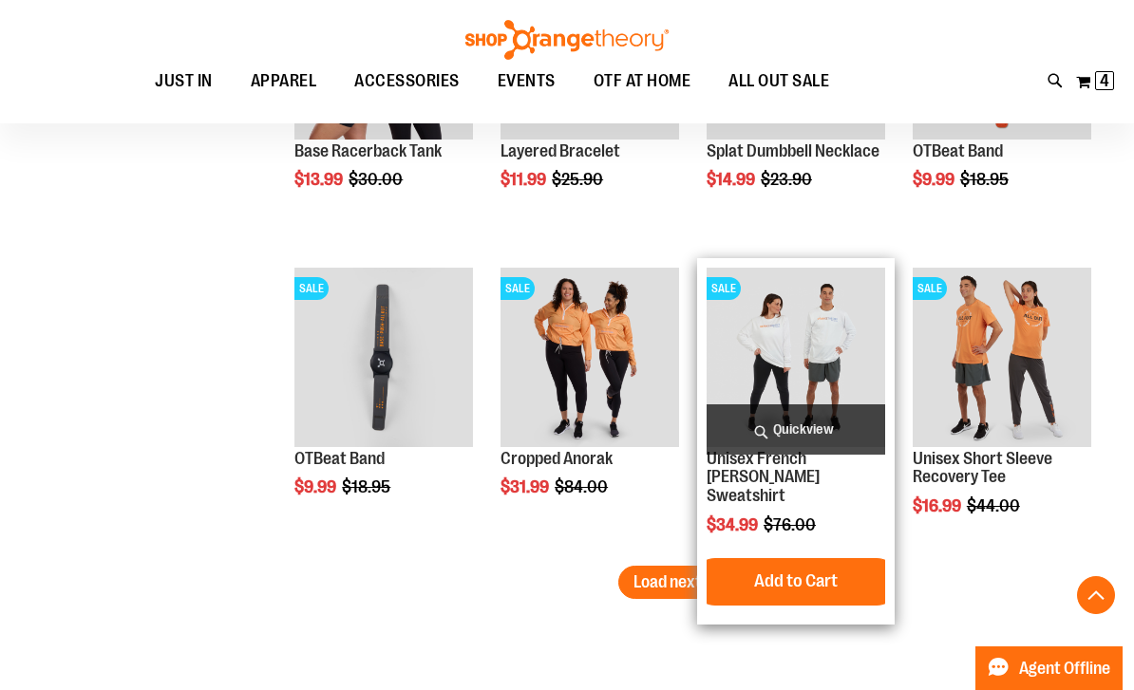
click at [810, 332] on img "product" at bounding box center [796, 357] width 179 height 179
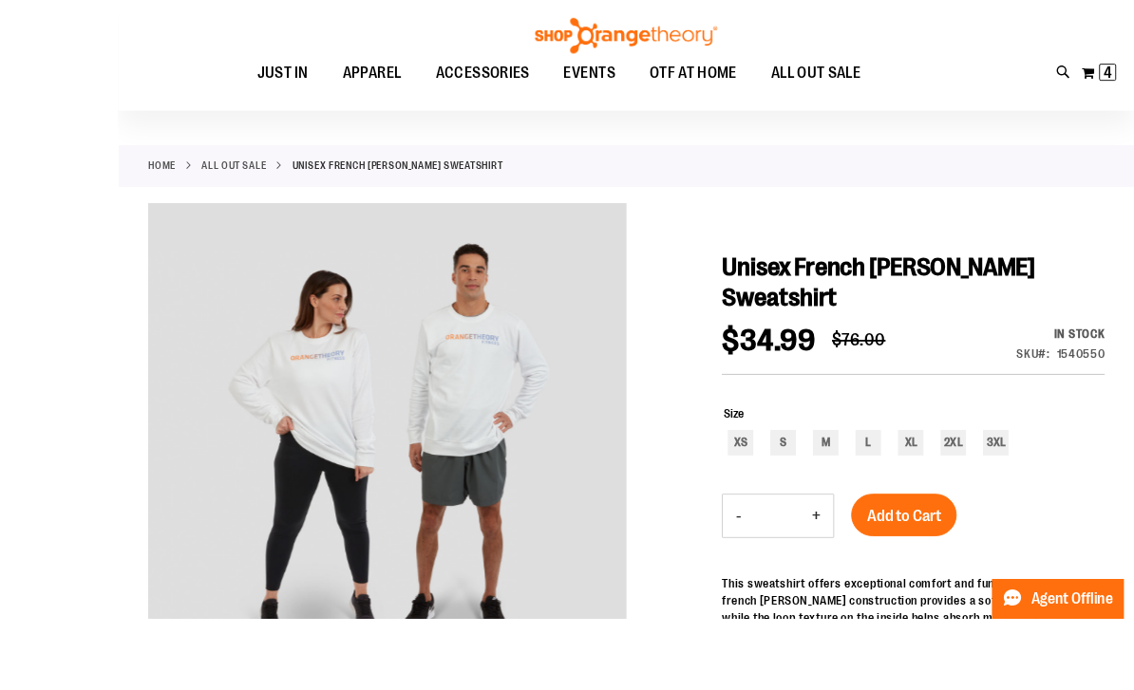
scroll to position [91, 0]
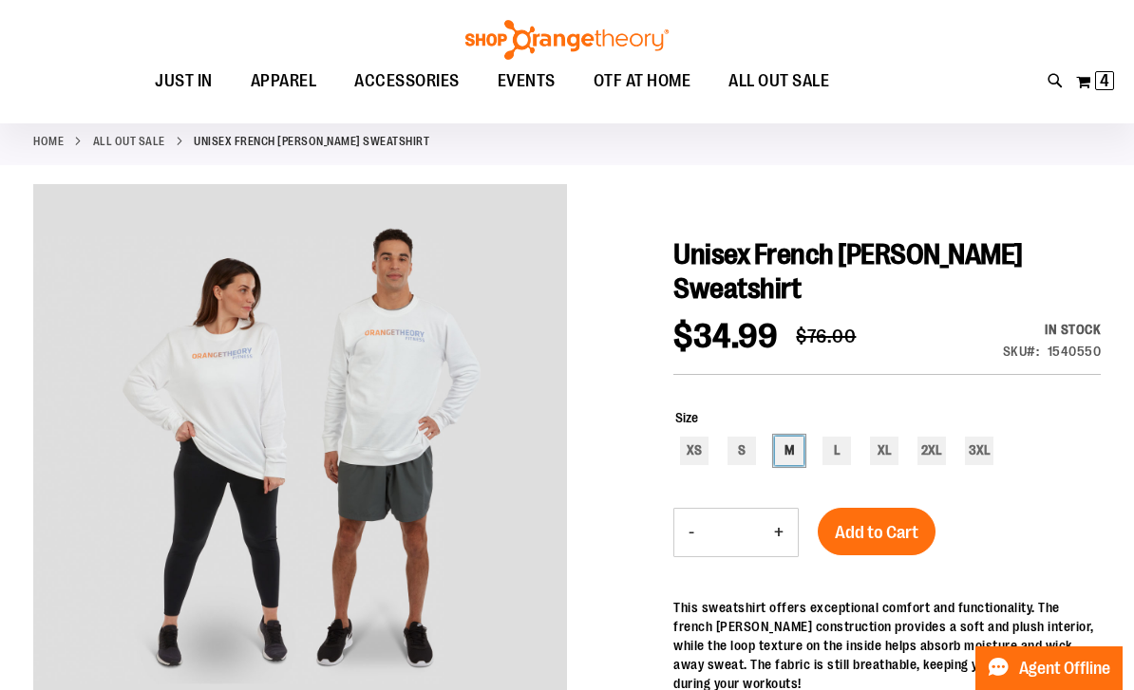
click at [786, 455] on div "M" at bounding box center [789, 451] width 28 height 28
type input "***"
click at [888, 533] on span "Add to Cart" at bounding box center [877, 532] width 84 height 21
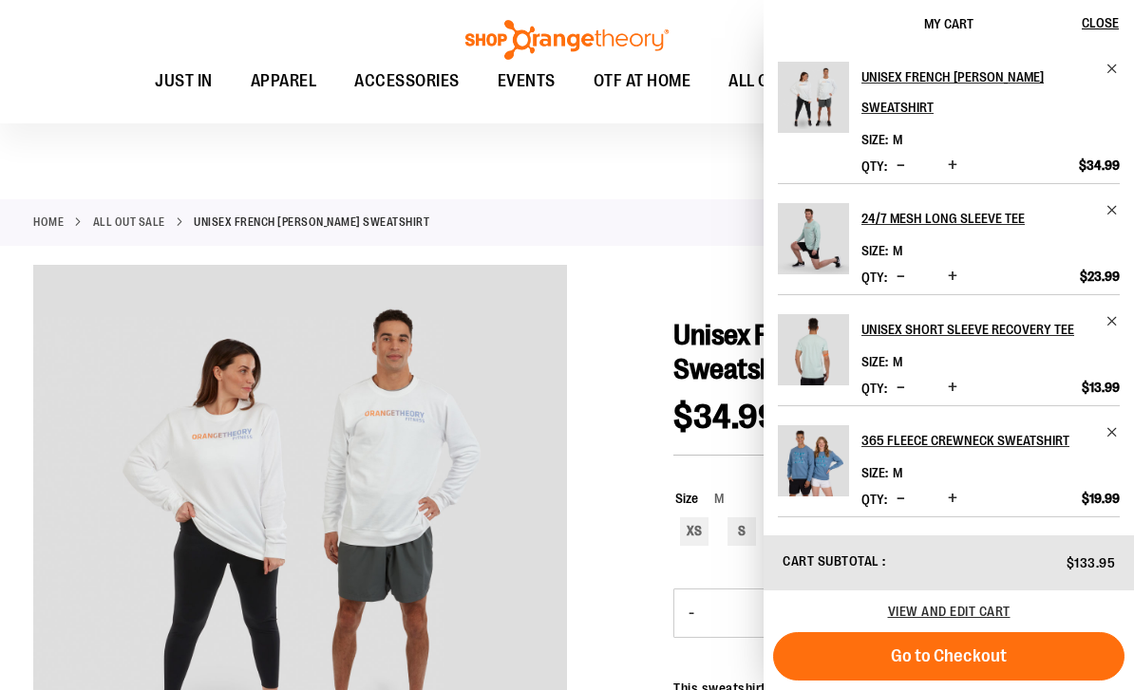
scroll to position [0, 0]
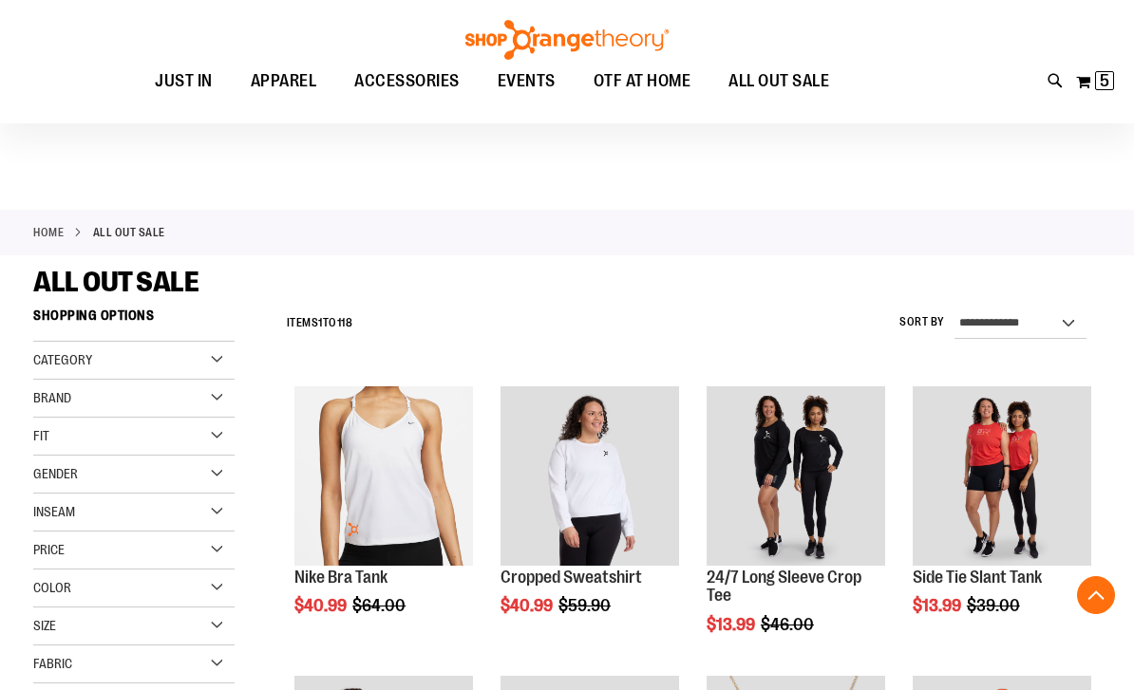
scroll to position [917, 0]
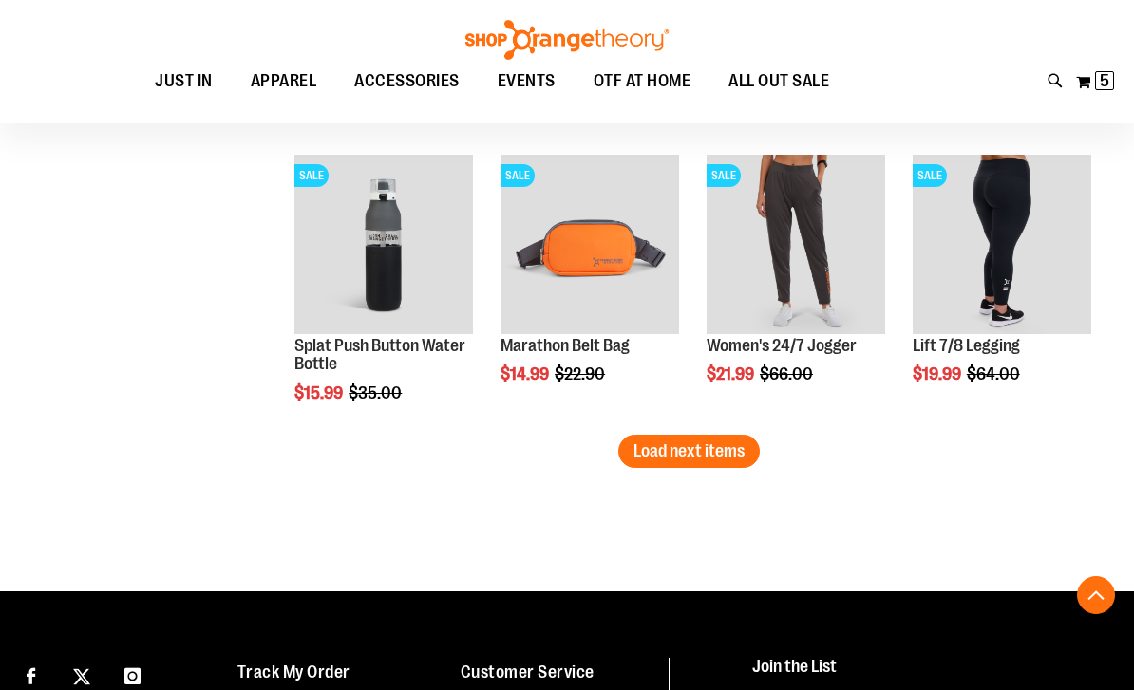
scroll to position [2307, 0]
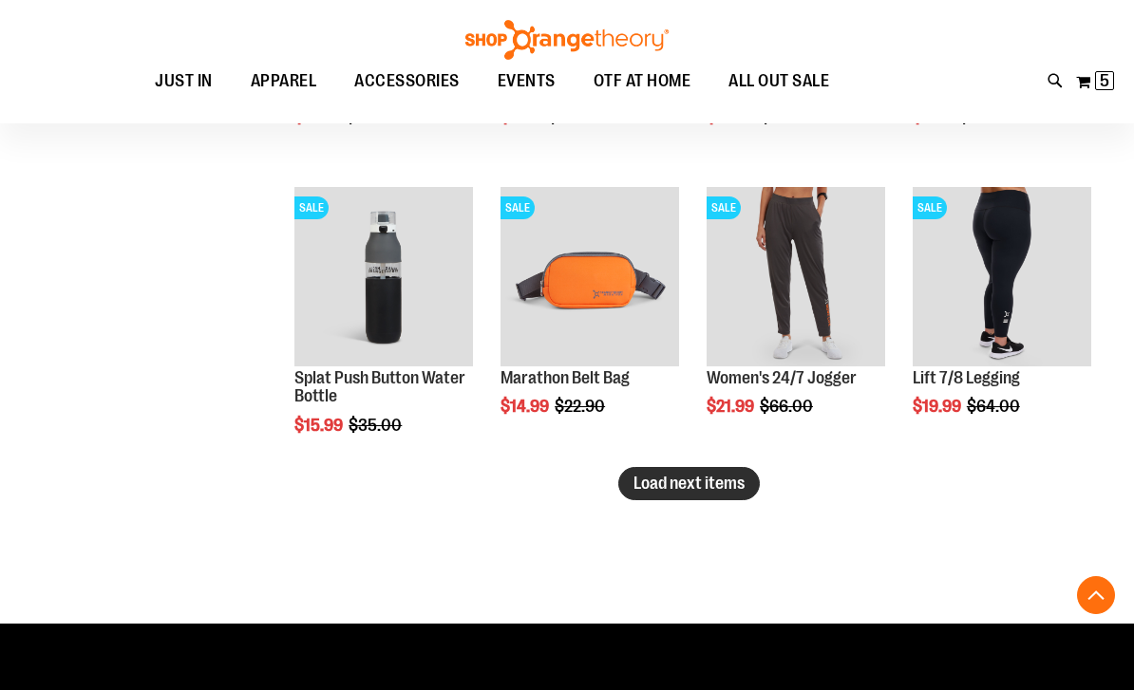
click at [729, 486] on span "Load next items" at bounding box center [688, 483] width 111 height 19
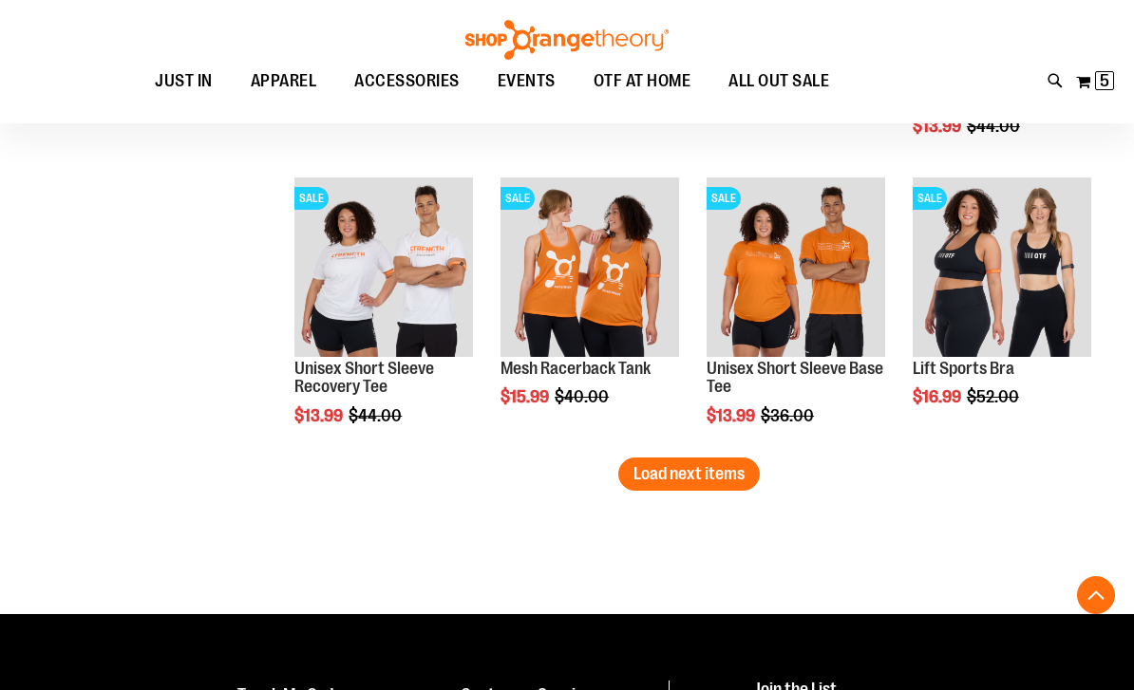
scroll to position [3175, 0]
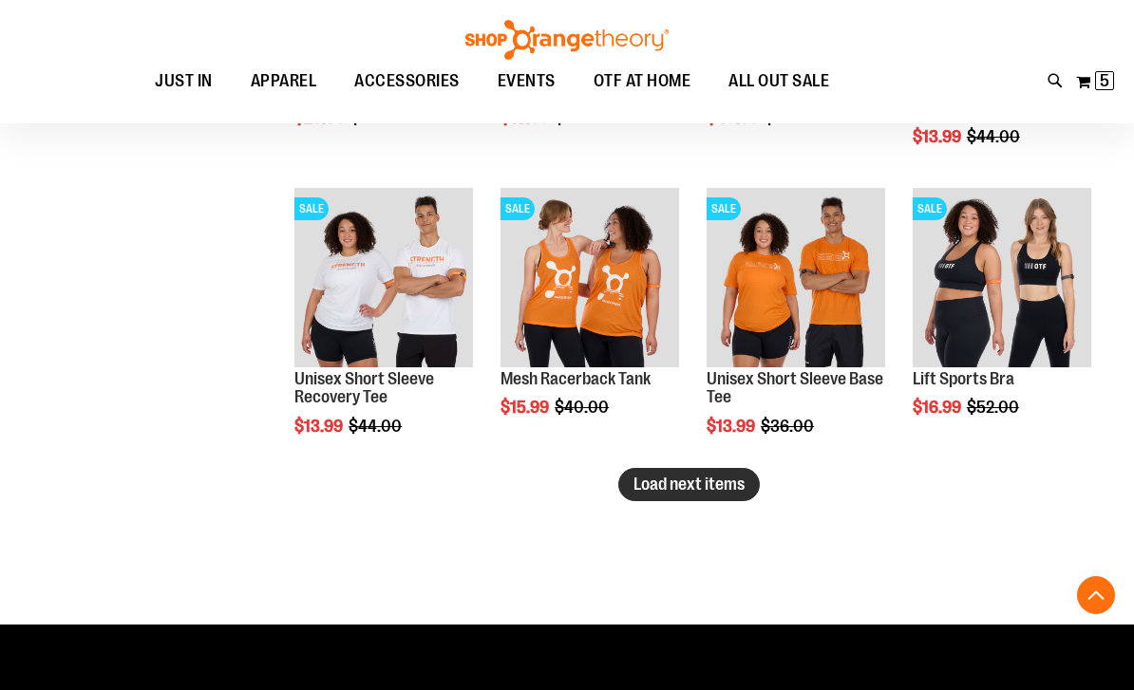
click at [717, 475] on span "Load next items" at bounding box center [688, 484] width 111 height 19
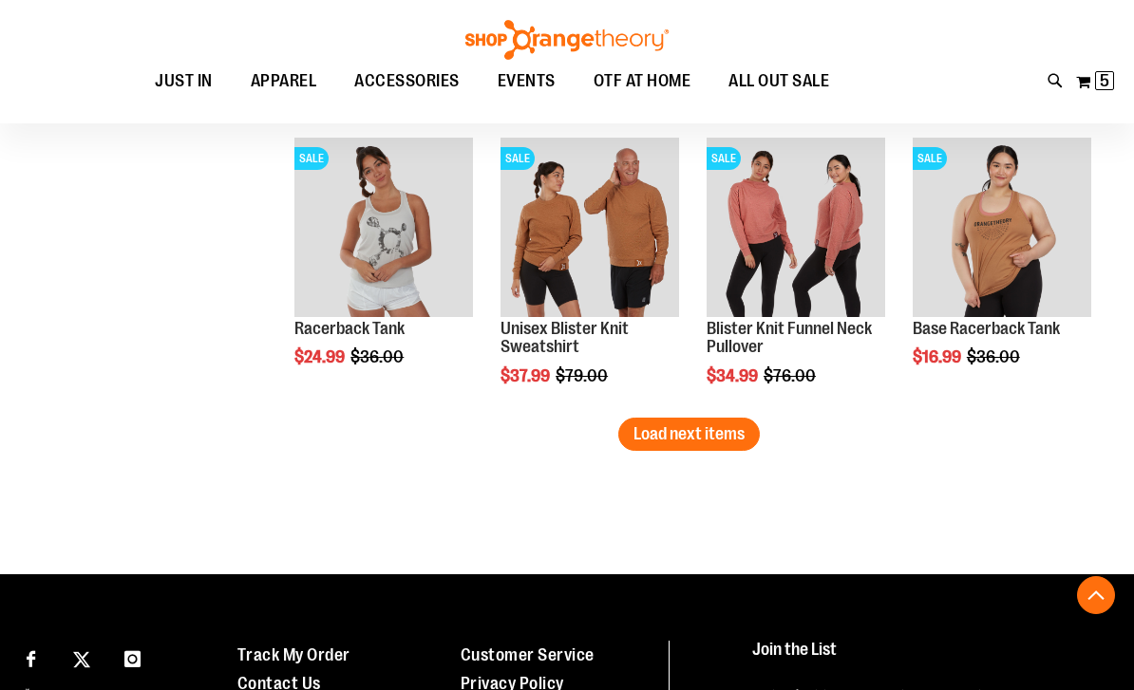
scroll to position [4079, 0]
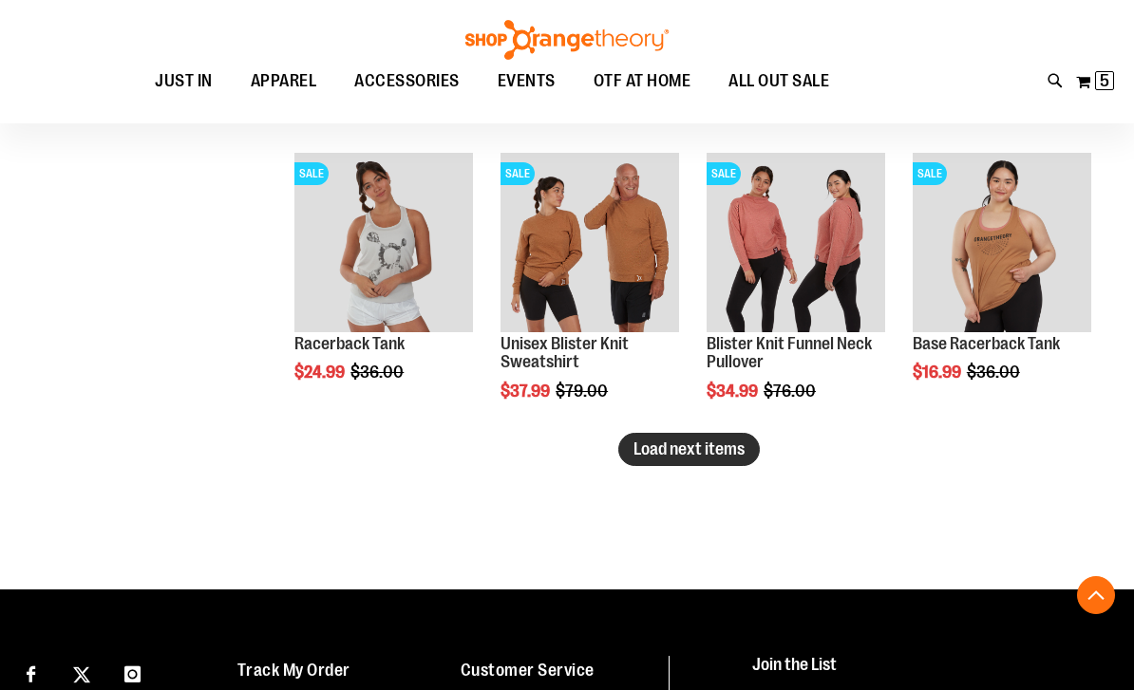
click at [746, 454] on button "Load next items" at bounding box center [689, 449] width 142 height 33
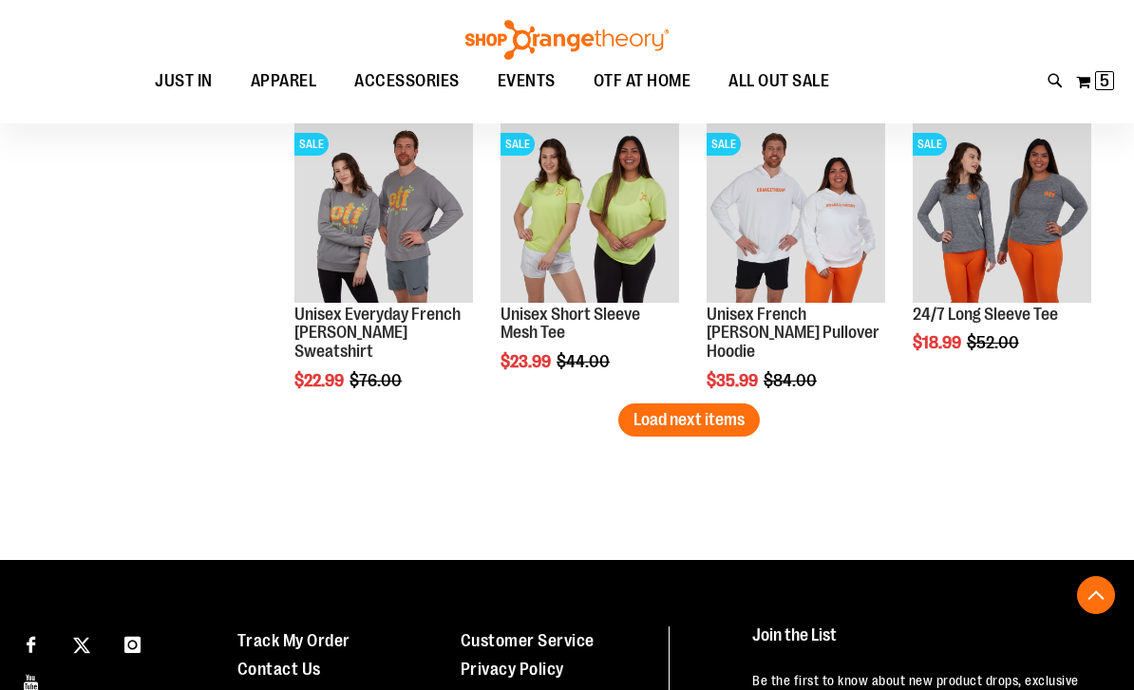
scroll to position [4980, 0]
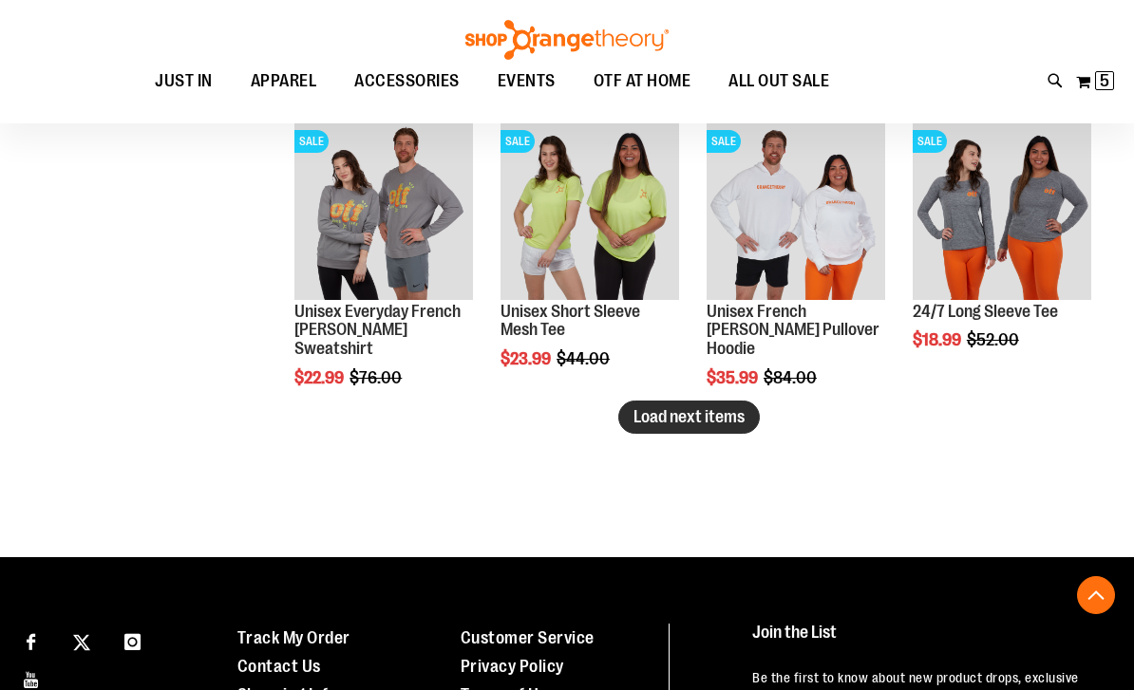
click at [720, 422] on span "Load next items" at bounding box center [688, 416] width 111 height 19
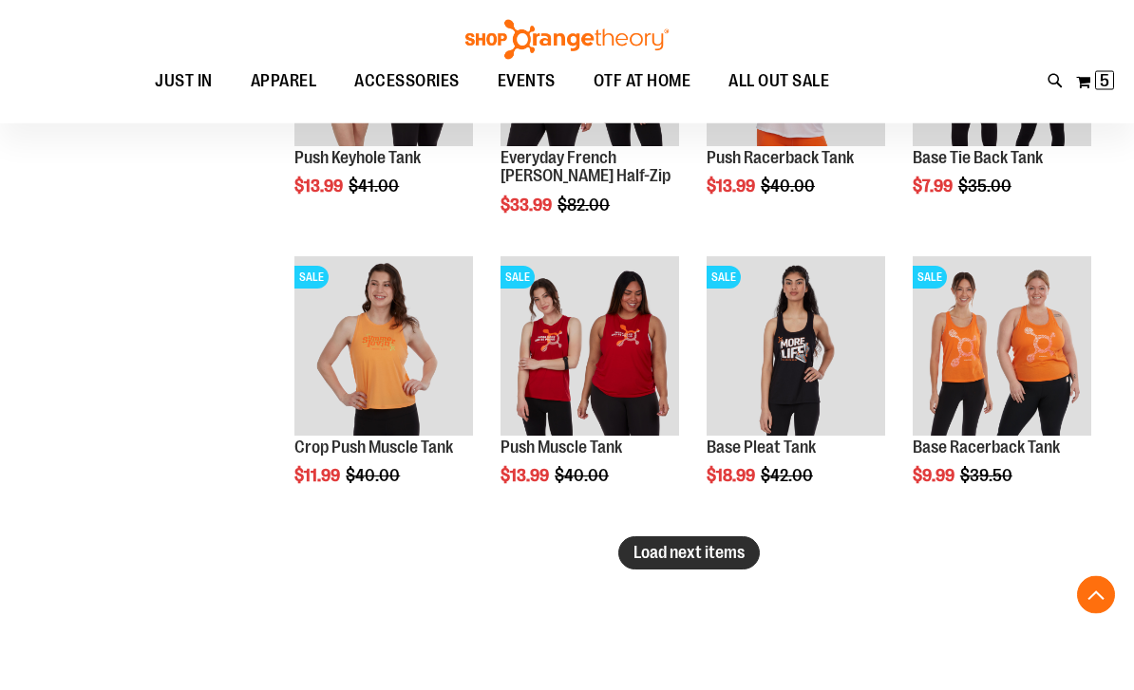
click at [737, 557] on span "Load next items" at bounding box center [688, 553] width 111 height 19
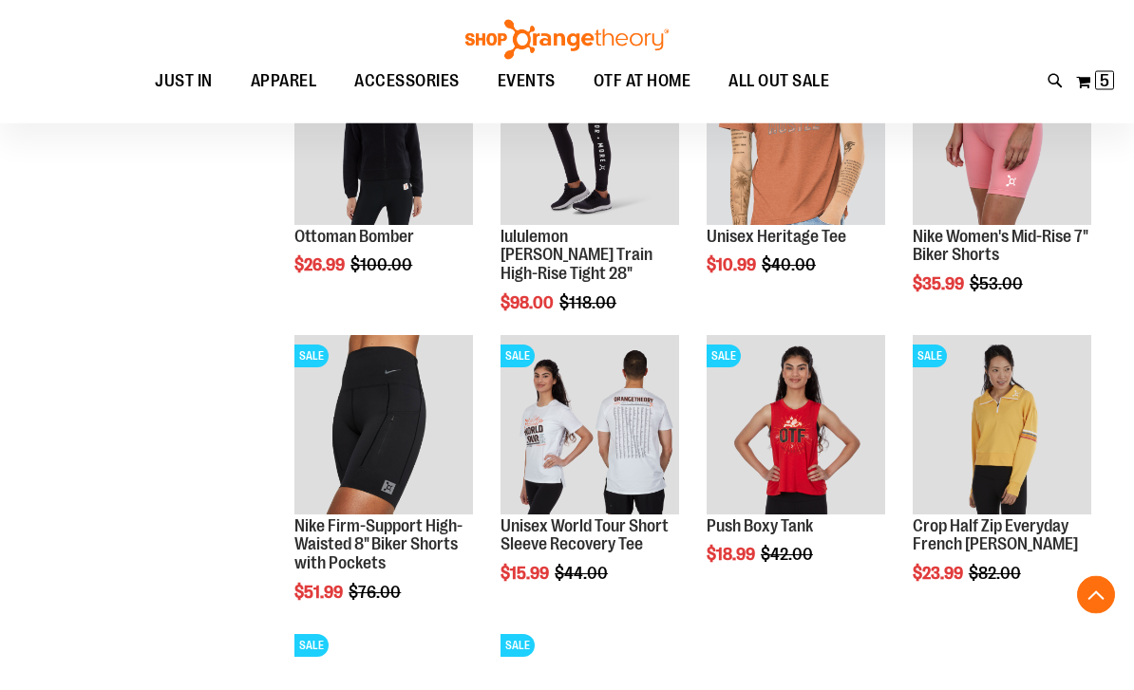
scroll to position [6215, 0]
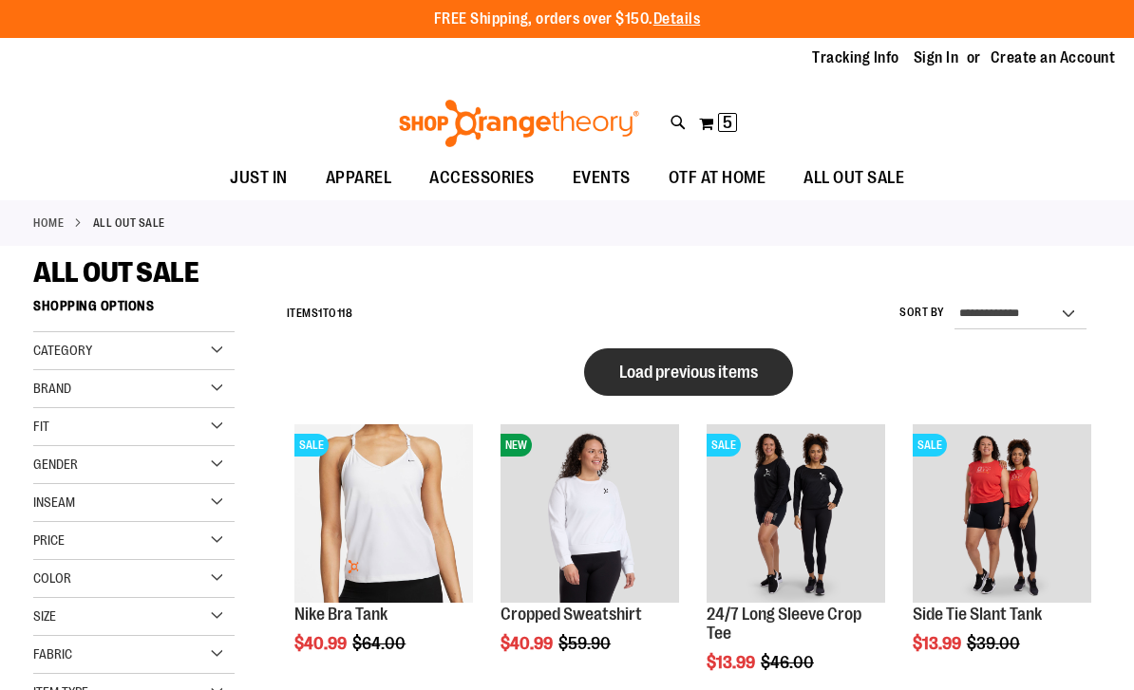
click at [722, 368] on span "Load previous items" at bounding box center [688, 372] width 139 height 19
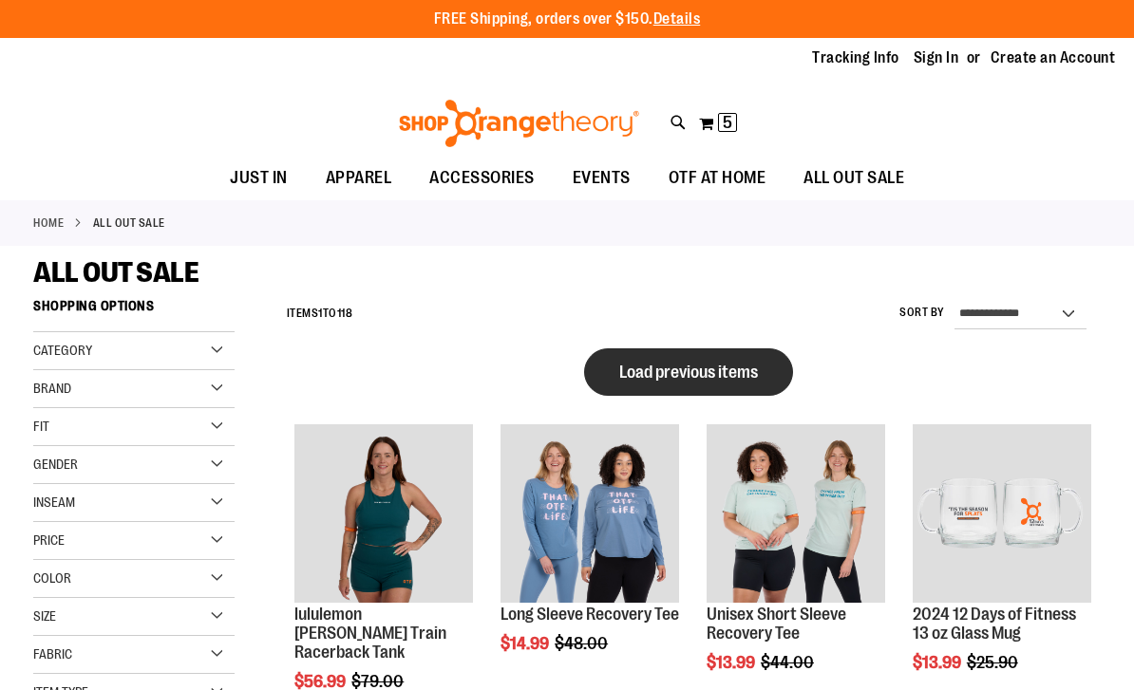
click at [763, 378] on button "Load previous items" at bounding box center [688, 372] width 209 height 47
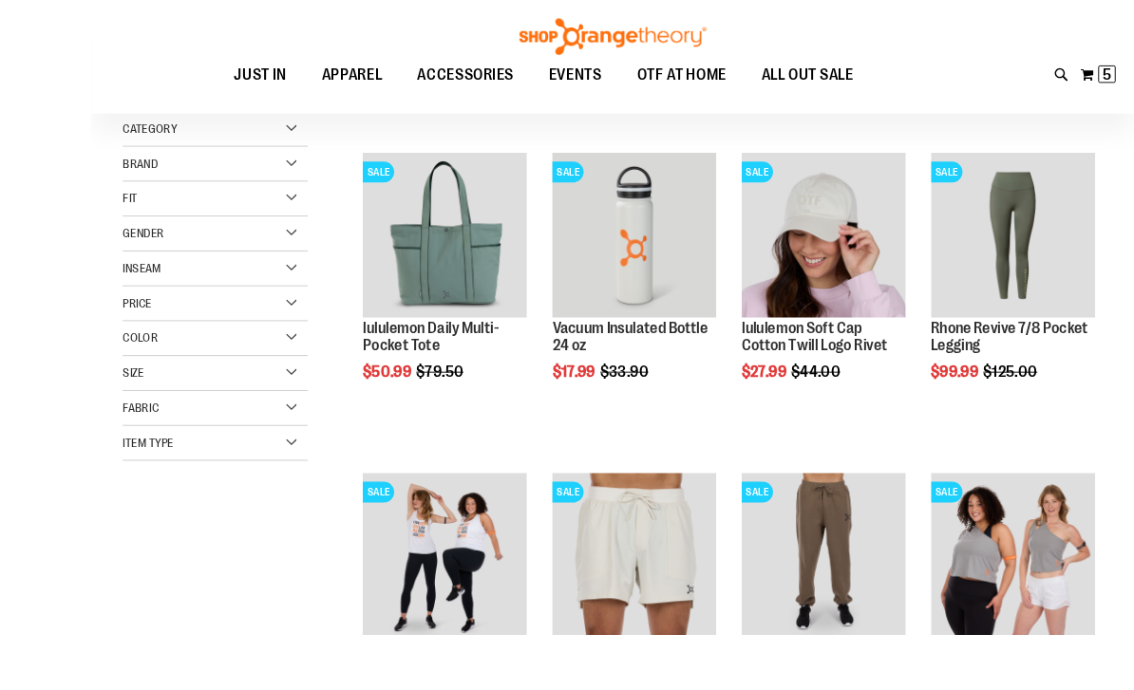
scroll to position [7, 0]
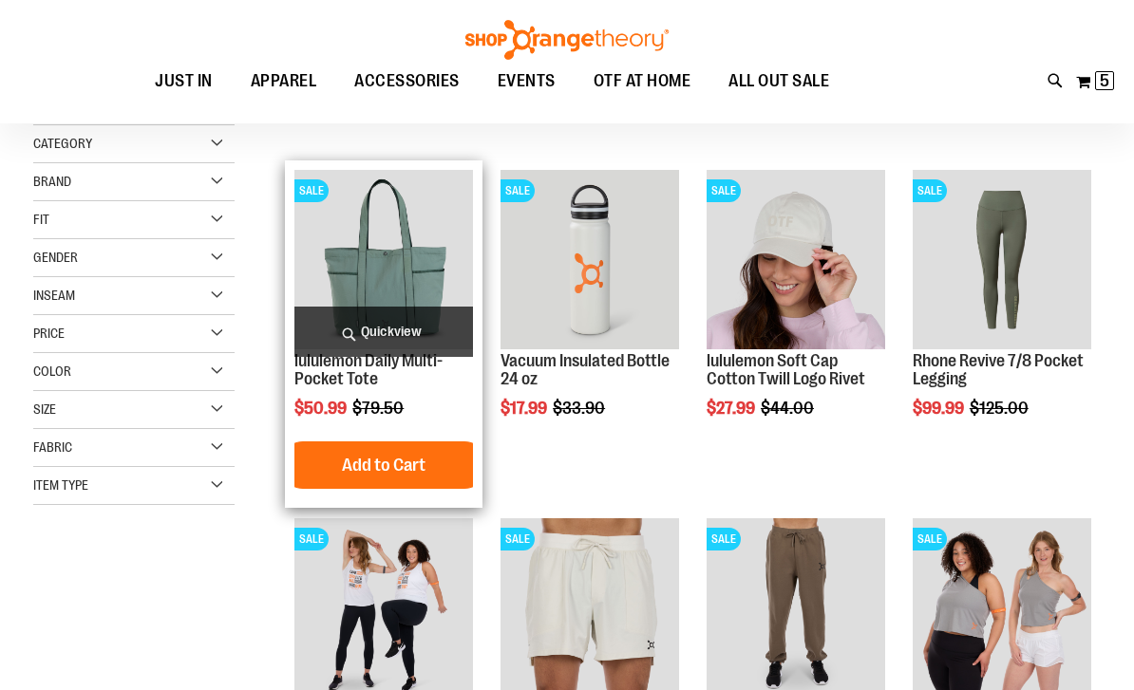
click at [360, 236] on img "product" at bounding box center [383, 259] width 179 height 179
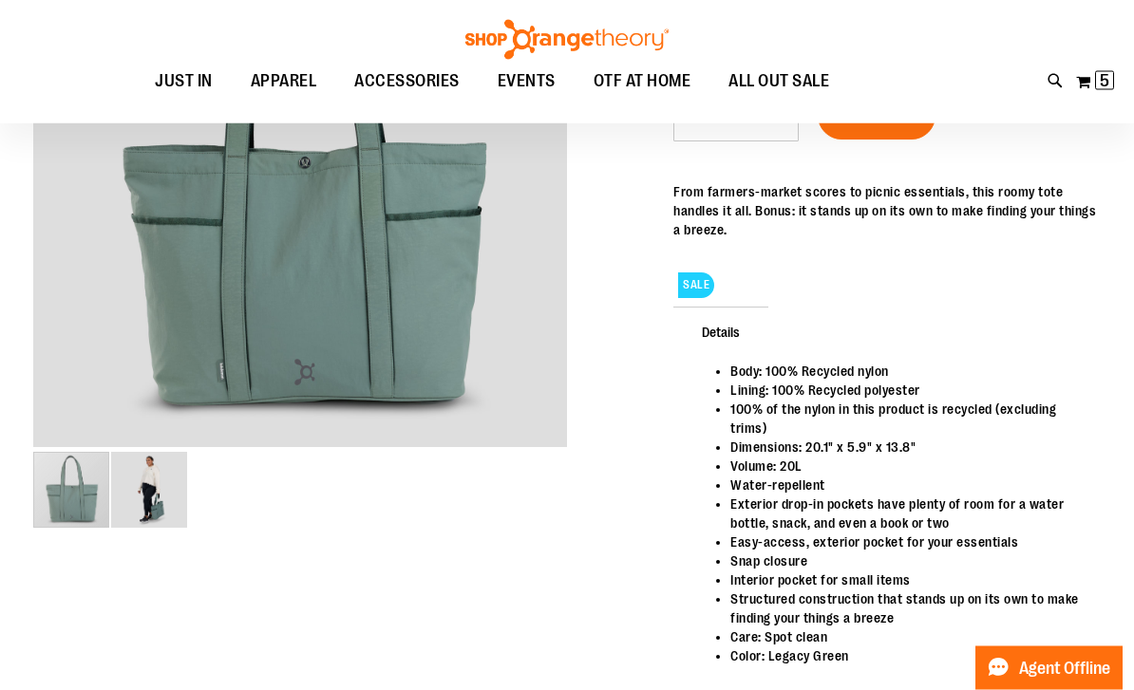
scroll to position [359, 0]
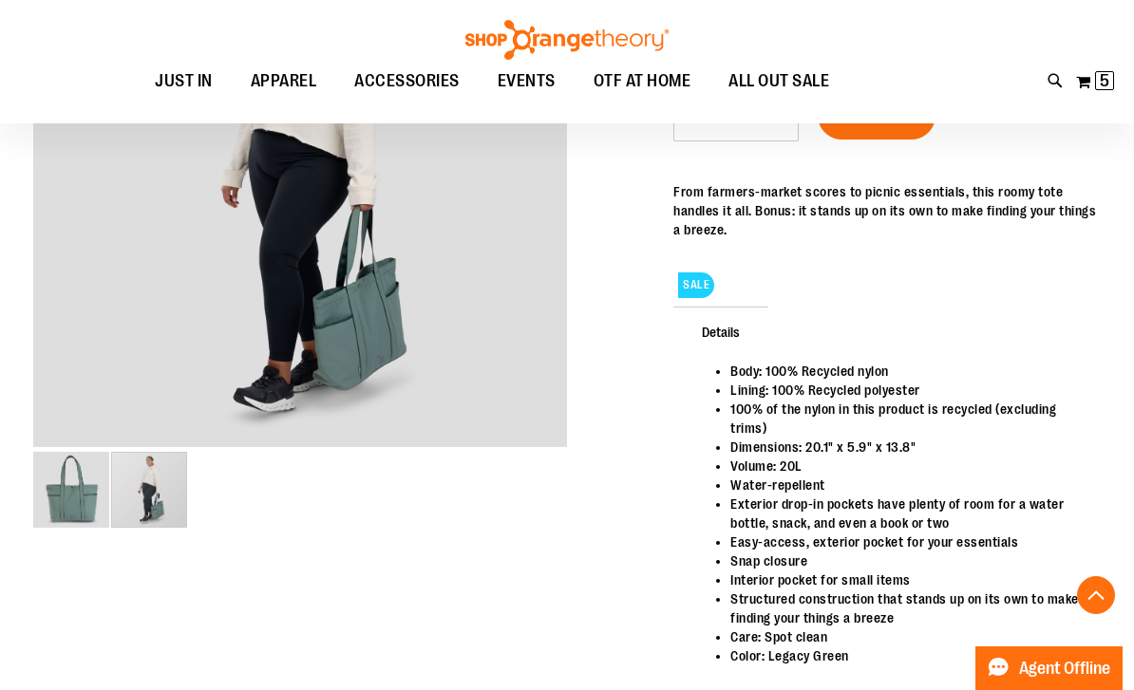
click at [158, 485] on img "image 2 of 2" at bounding box center [149, 490] width 76 height 76
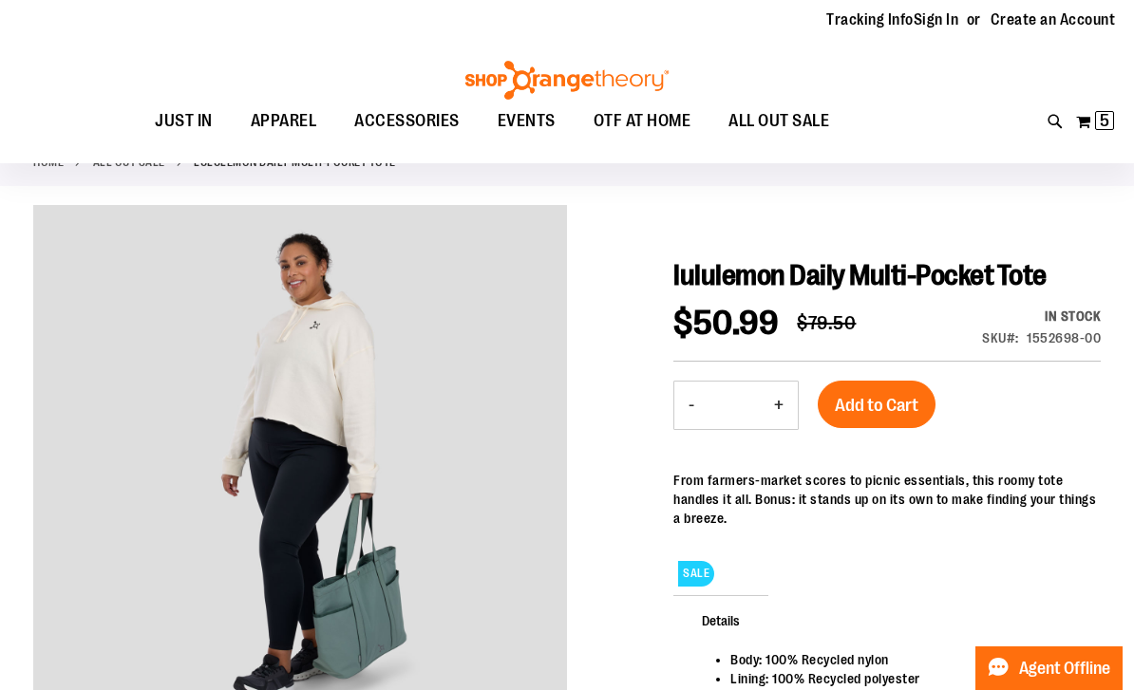
scroll to position [61, 0]
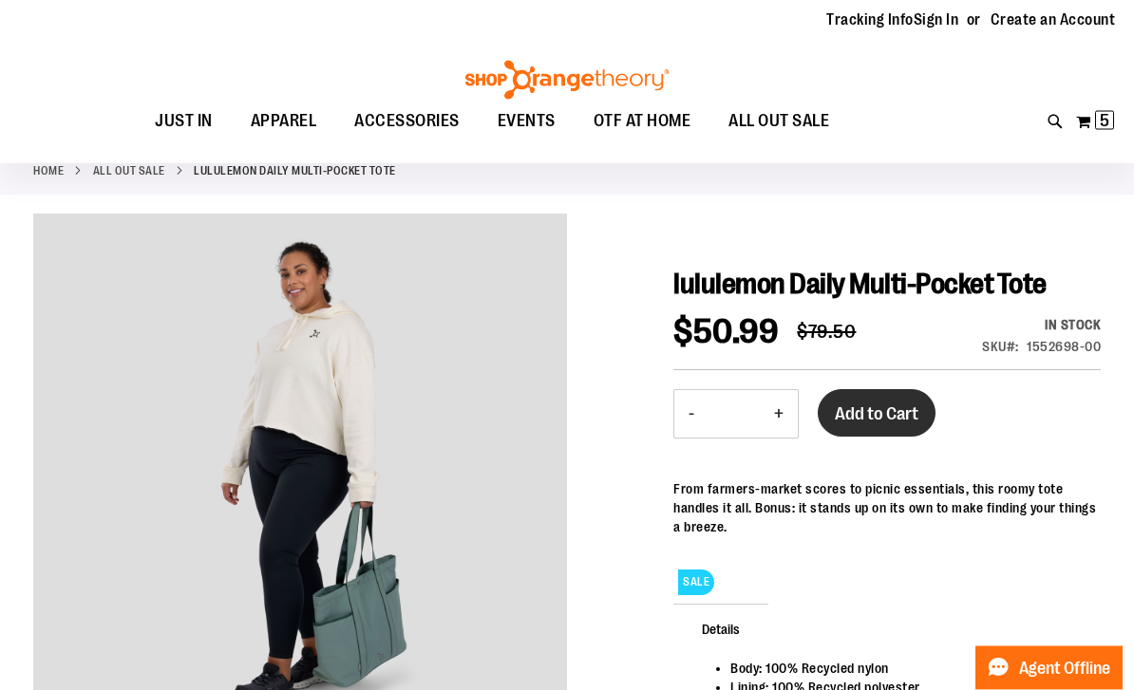
click at [896, 415] on span "Add to Cart" at bounding box center [877, 415] width 84 height 21
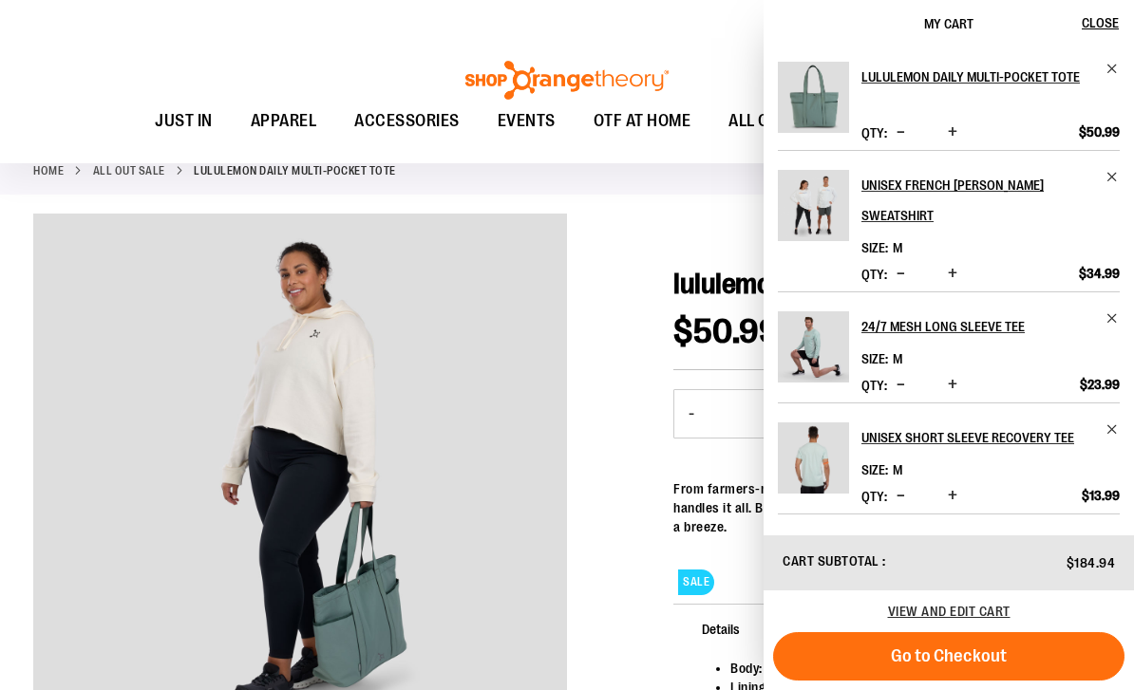
scroll to position [0, 0]
click at [613, 82] on img at bounding box center [567, 81] width 209 height 40
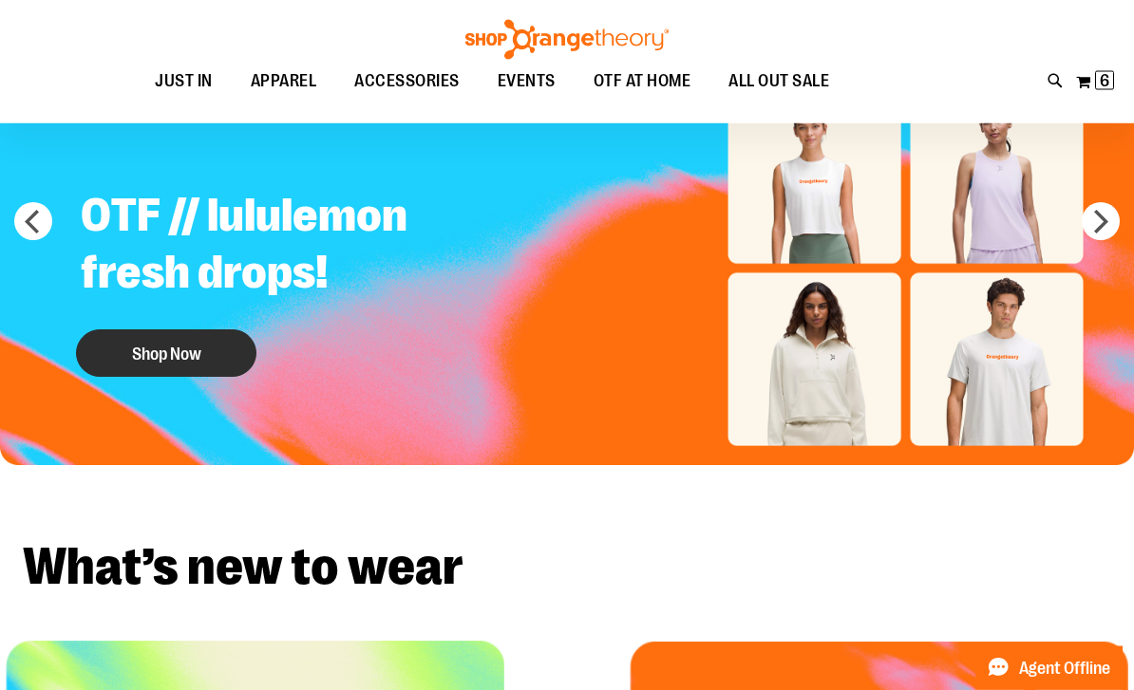
click at [136, 352] on button "Shop Now" at bounding box center [166, 354] width 180 height 47
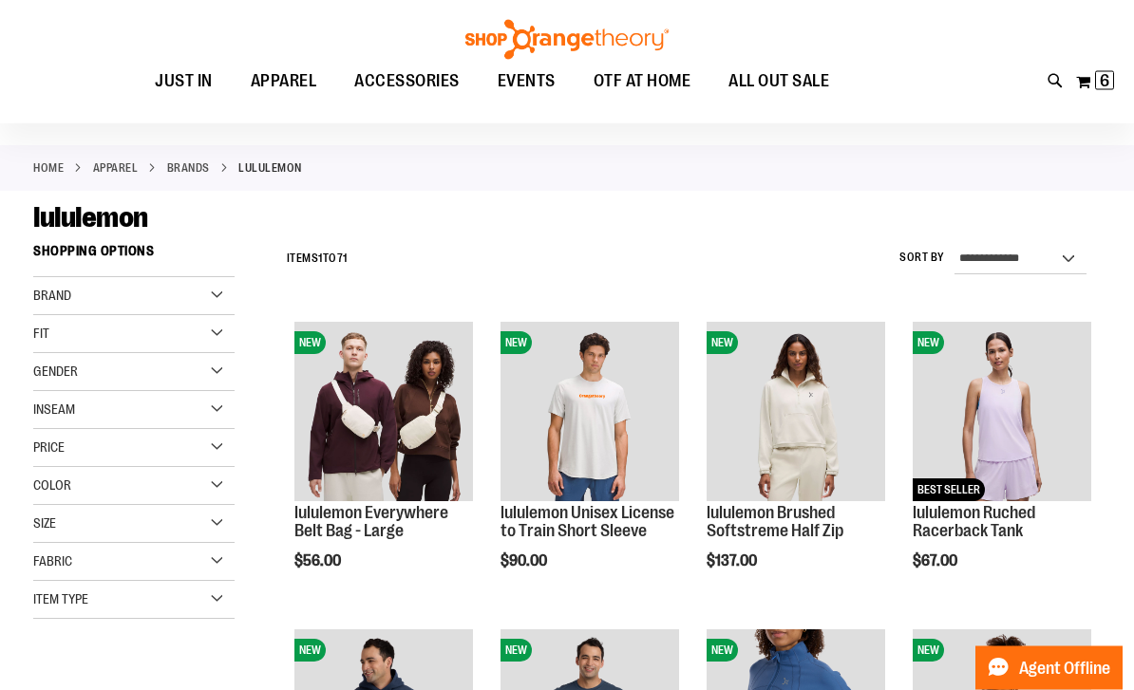
click at [50, 374] on span "Gender" at bounding box center [55, 372] width 45 height 15
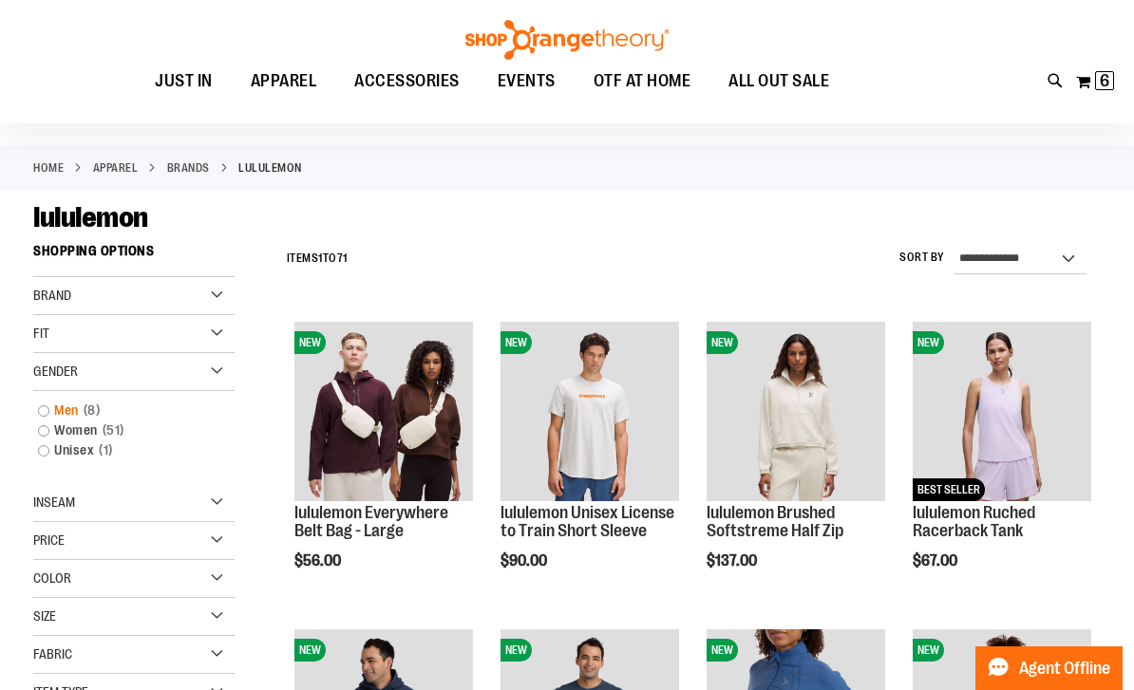
click at [65, 413] on link "Men 8 items" at bounding box center [124, 411] width 193 height 20
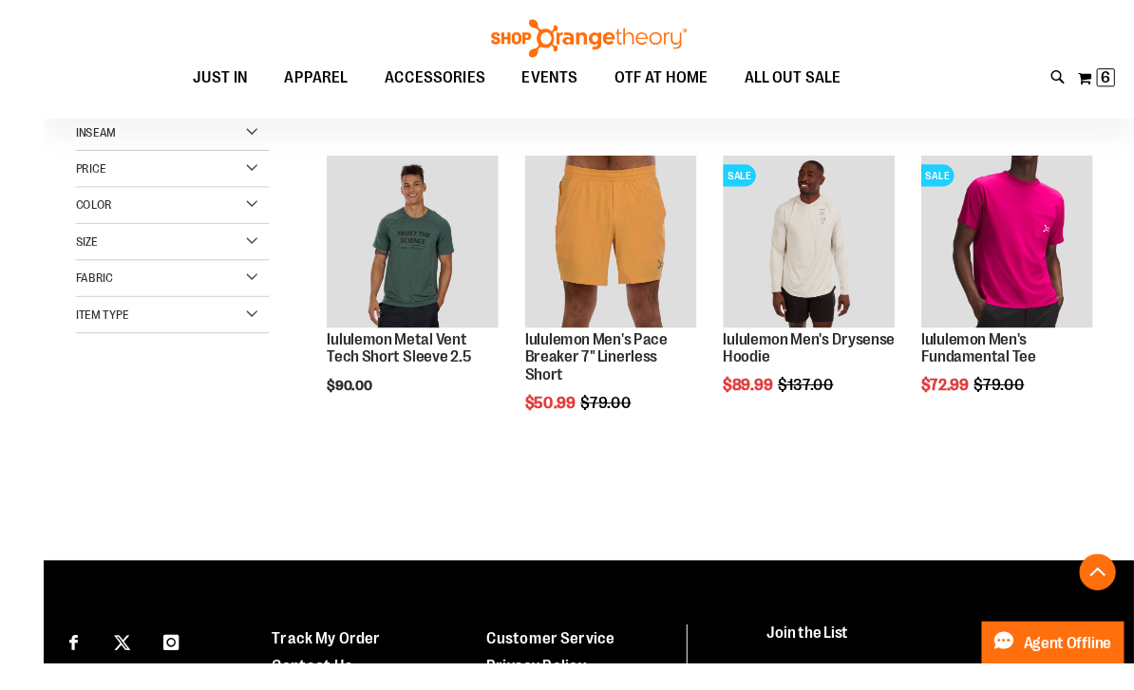
scroll to position [555, 0]
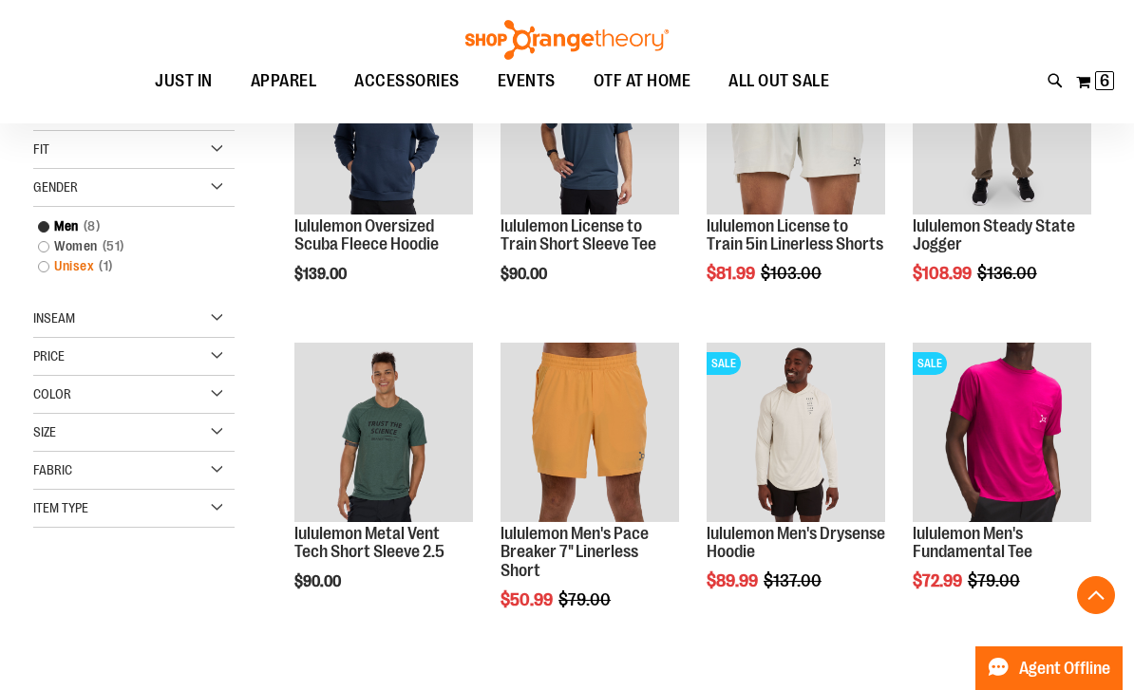
click at [71, 276] on link "Unisex 1 item" at bounding box center [124, 266] width 193 height 20
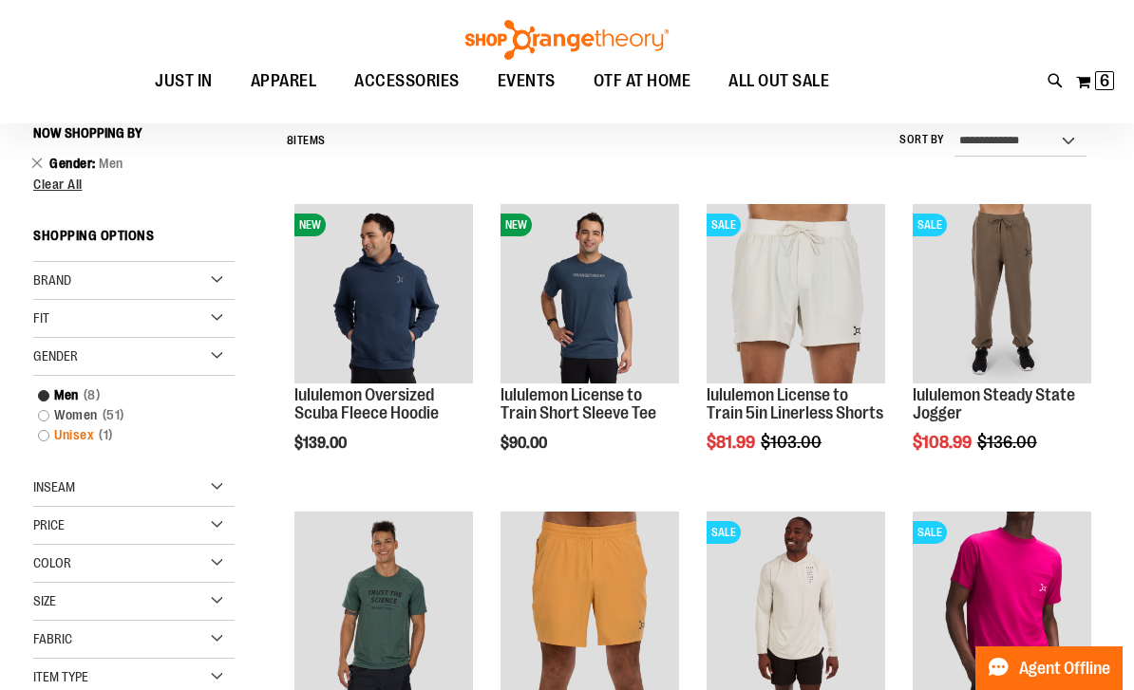
scroll to position [177, 0]
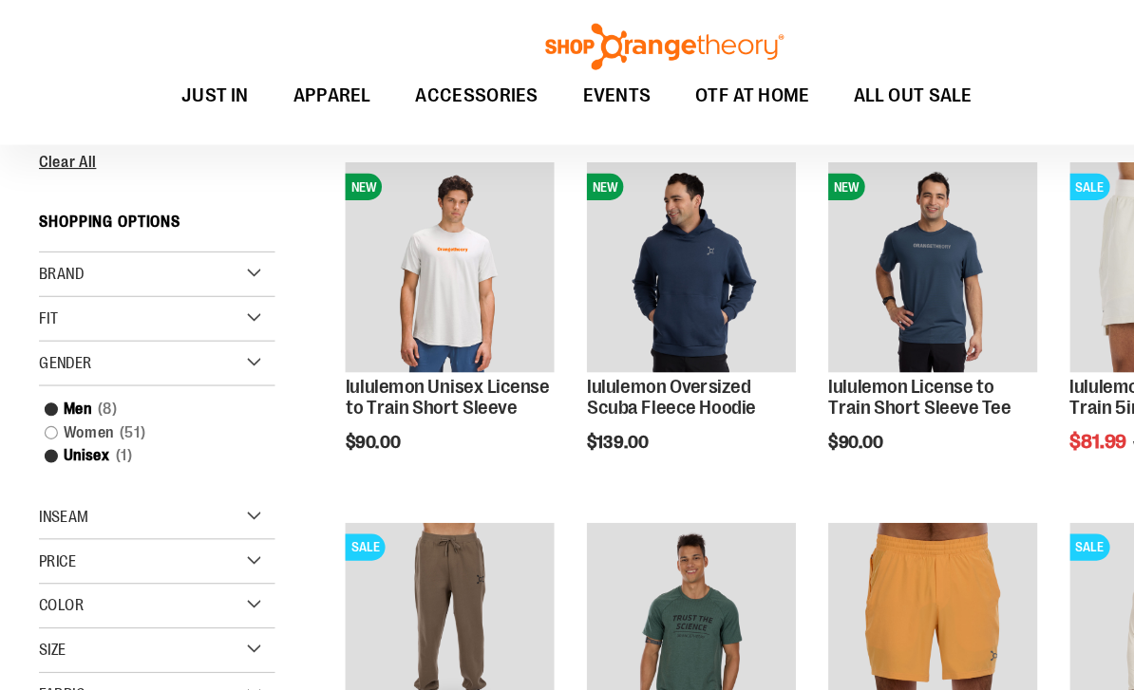
scroll to position [246, 0]
